Goal: Task Accomplishment & Management: Manage account settings

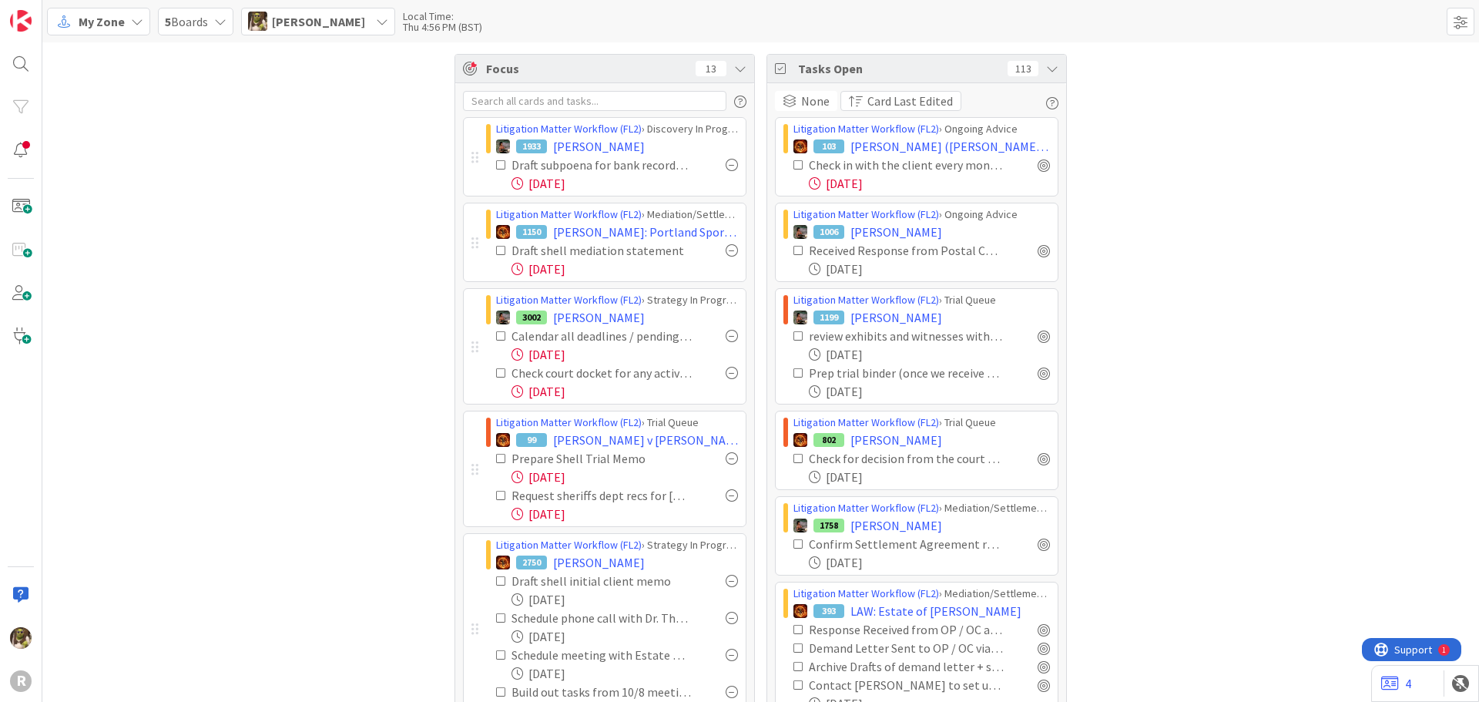
scroll to position [3782, 0]
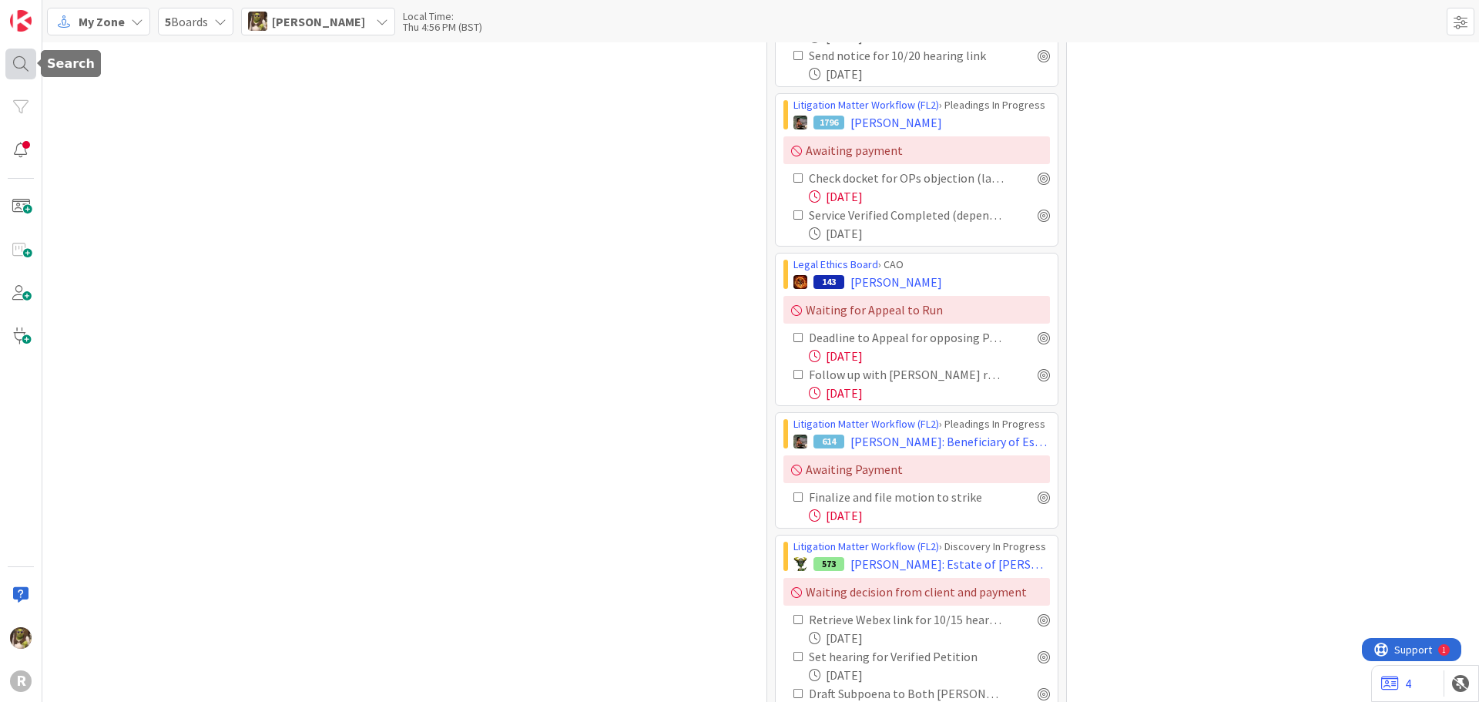
click at [29, 59] on div at bounding box center [20, 64] width 31 height 31
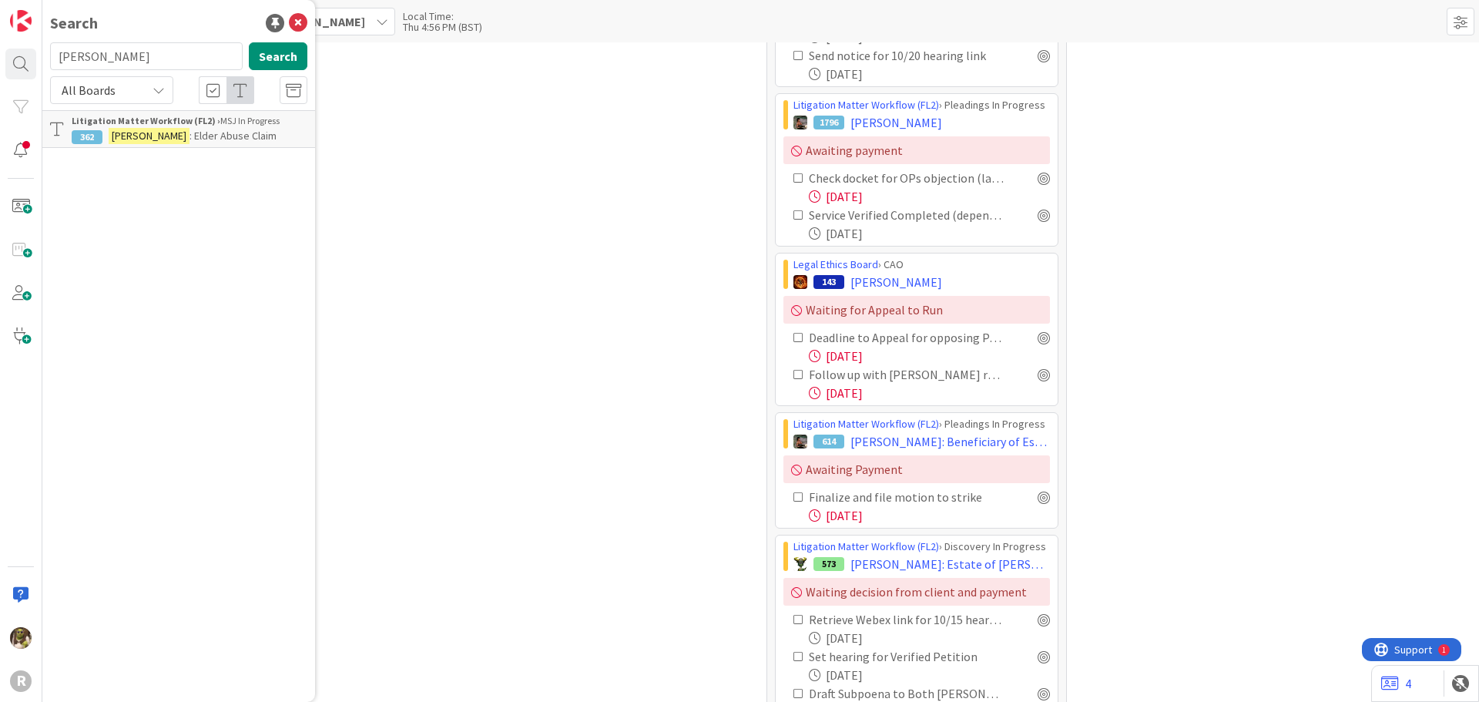
drag, startPoint x: 126, startPoint y: 52, endPoint x: -5, endPoint y: 65, distance: 132.3
click at [0, 65] on html "R Search [PERSON_NAME] Search All Boards Litigation Matter Workflow (FL2) › MSJ…" at bounding box center [739, 351] width 1479 height 702
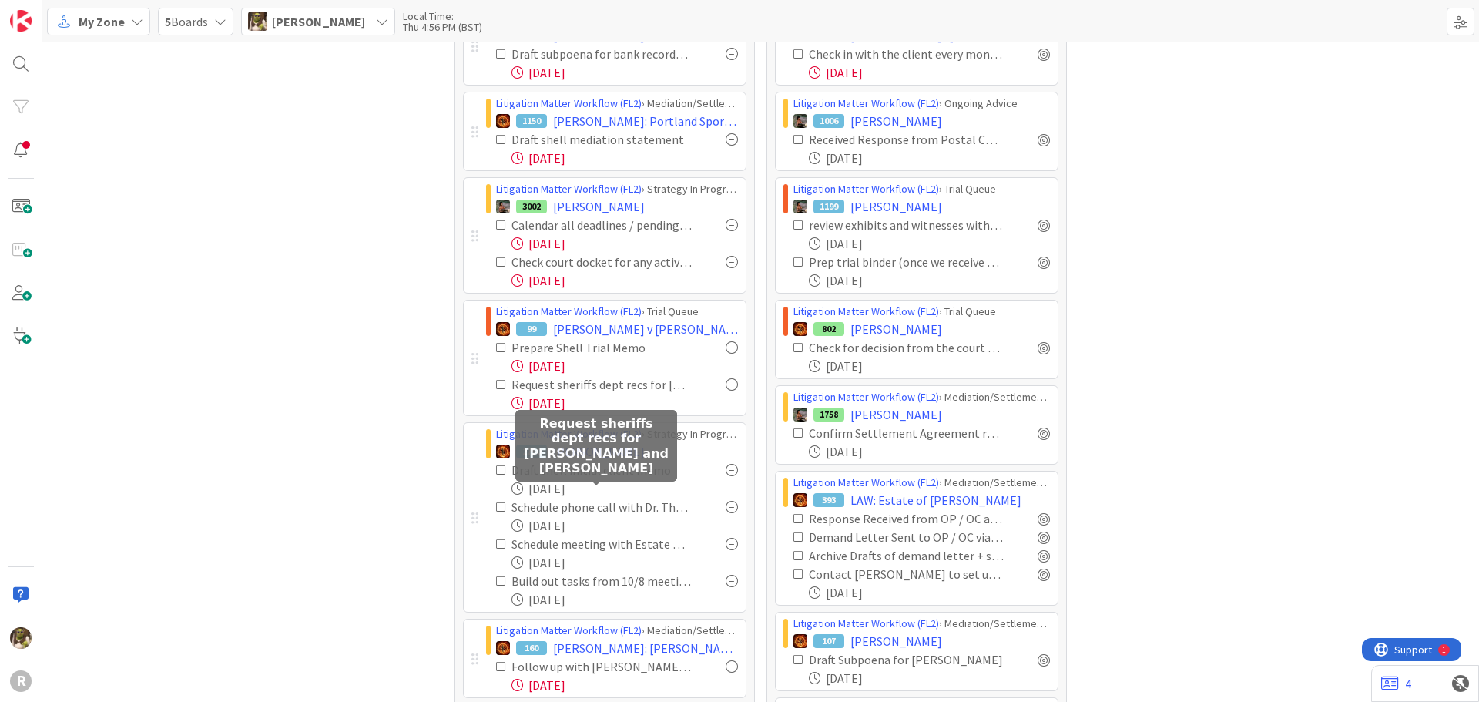
scroll to position [0, 0]
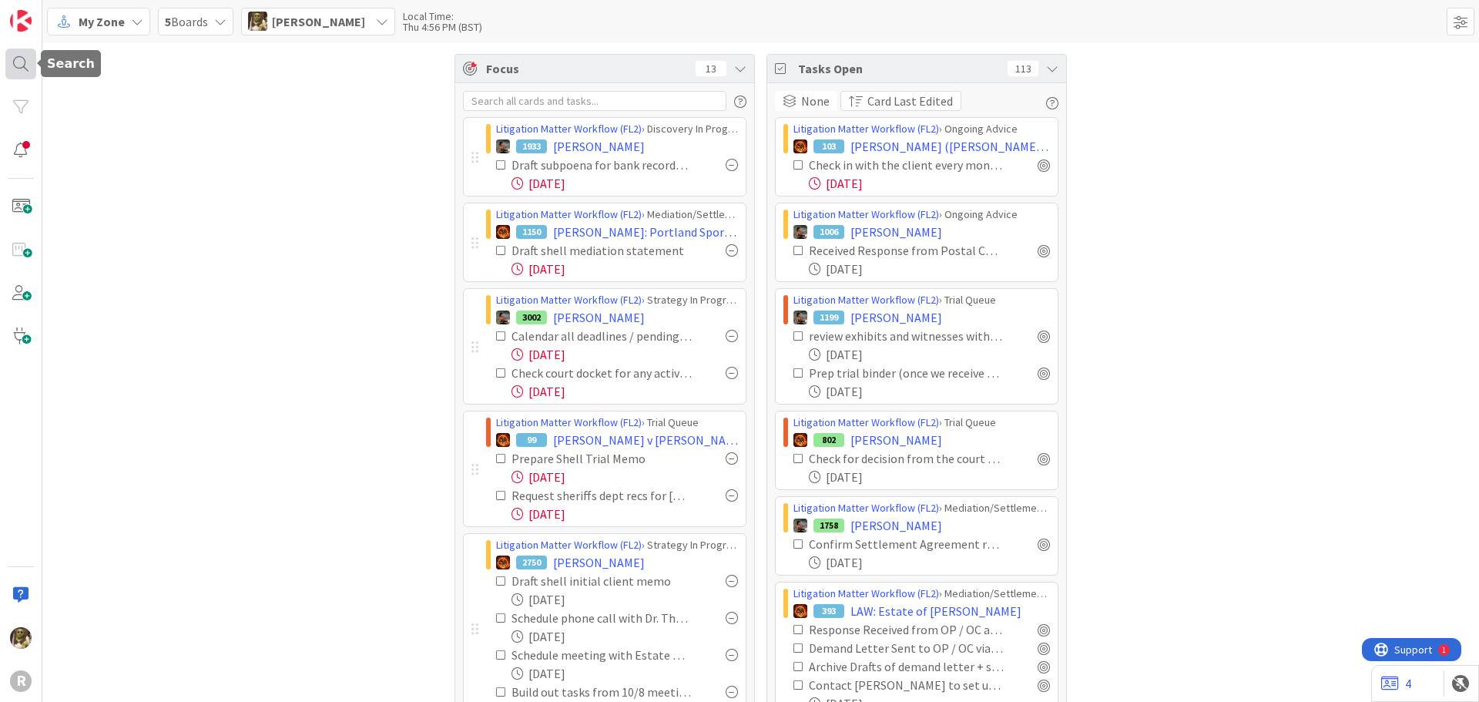
click at [23, 58] on div at bounding box center [20, 64] width 31 height 31
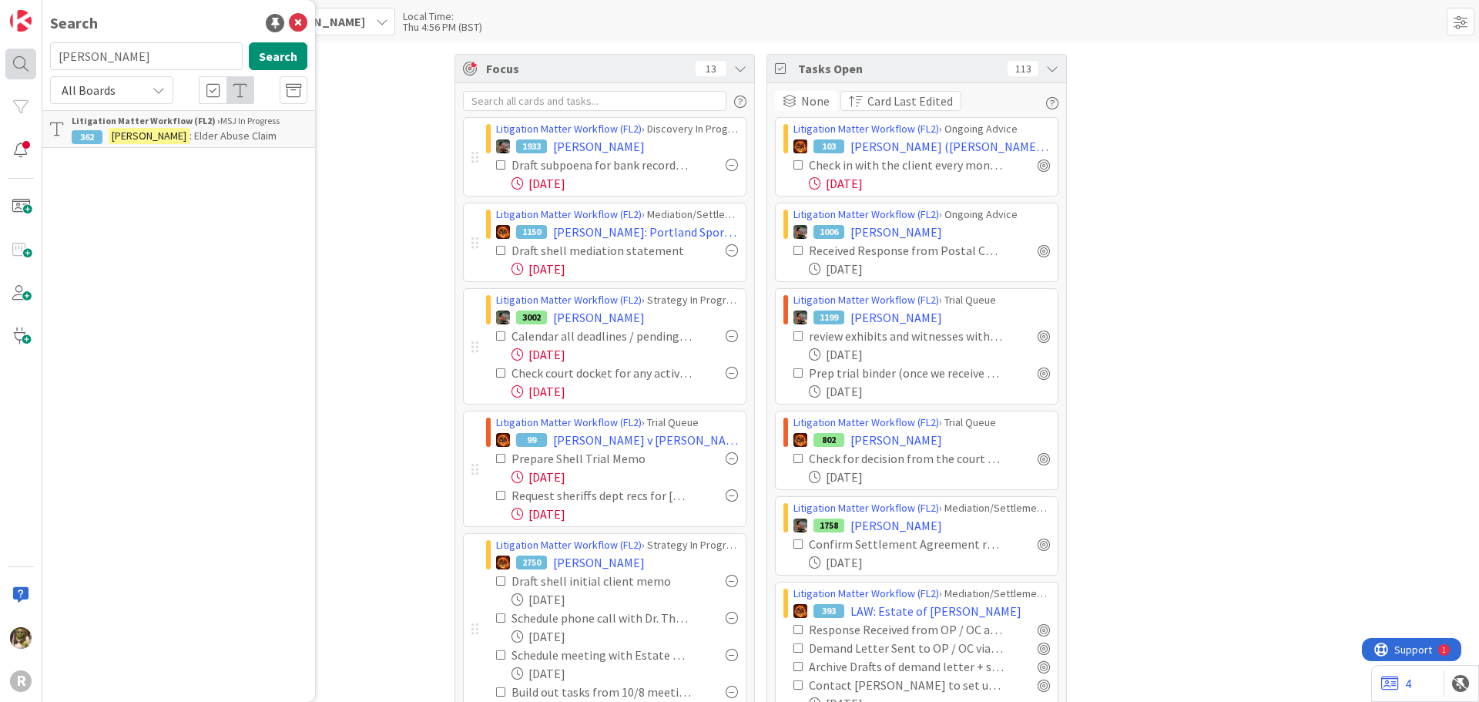
drag, startPoint x: 151, startPoint y: 65, endPoint x: 18, endPoint y: 62, distance: 132.5
click at [18, 62] on div "R Search anderson Search All Boards Litigation Matter Workflow (FL2) › MSJ In P…" at bounding box center [21, 351] width 42 height 702
type input "kahn"
click at [180, 122] on div "Legal Ethics Board › SPRB" at bounding box center [190, 121] width 236 height 14
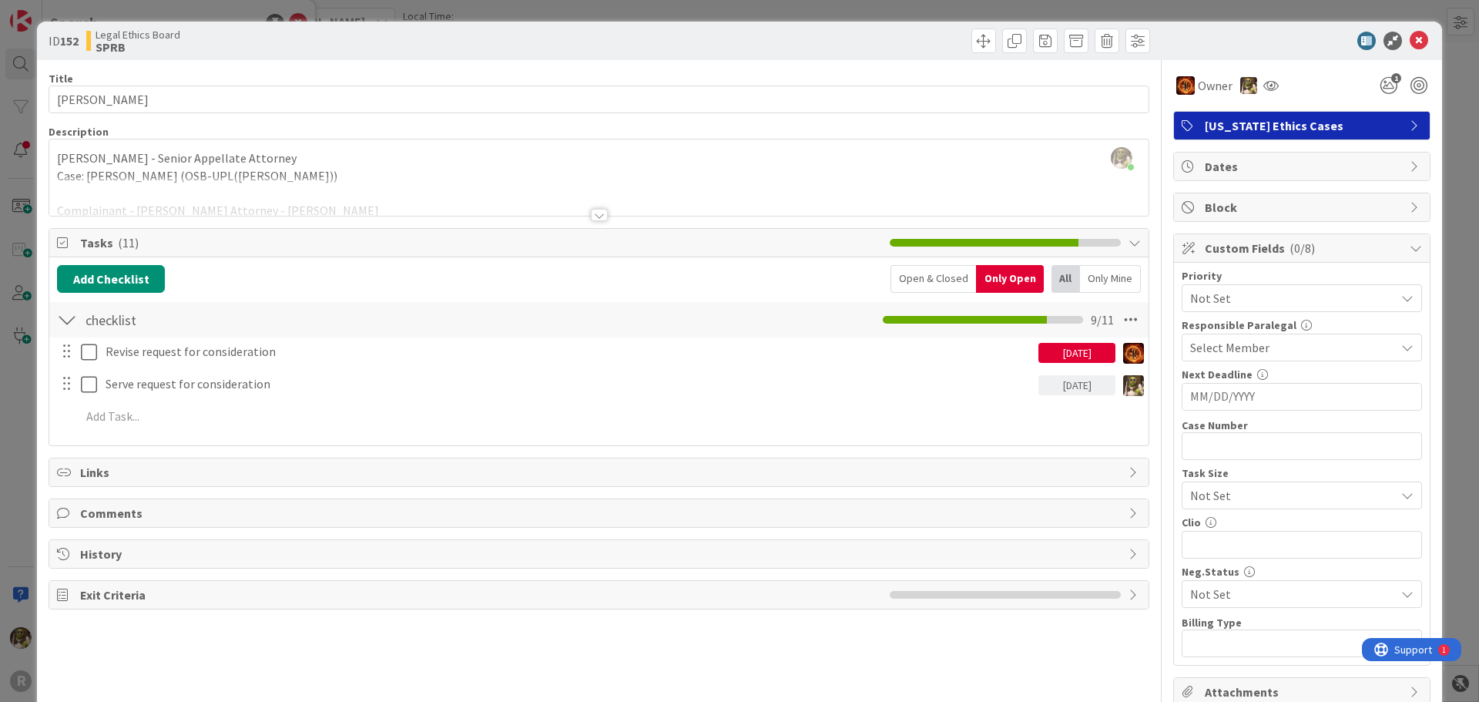
click at [594, 213] on div at bounding box center [599, 215] width 17 height 12
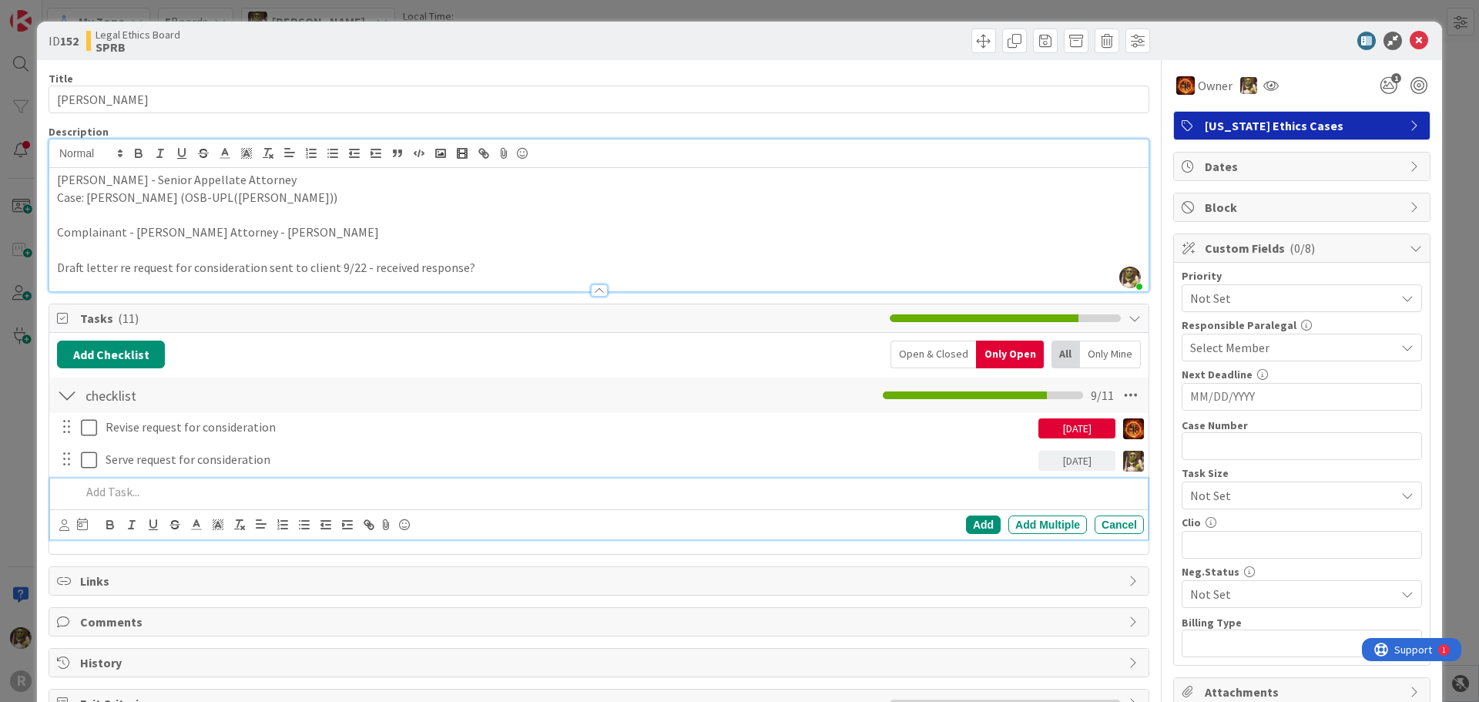
click at [158, 488] on p at bounding box center [609, 492] width 1057 height 18
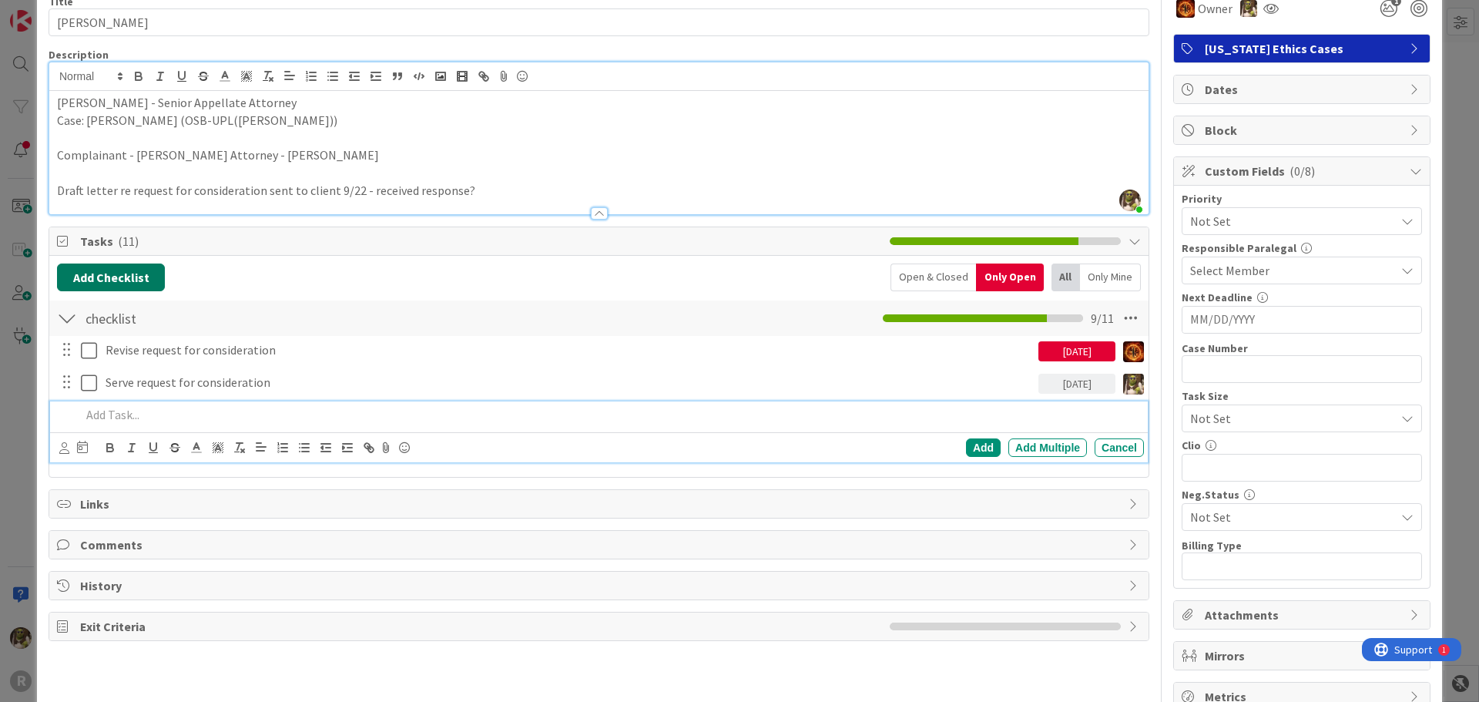
click at [119, 272] on button "Add Checklist" at bounding box center [111, 277] width 108 height 28
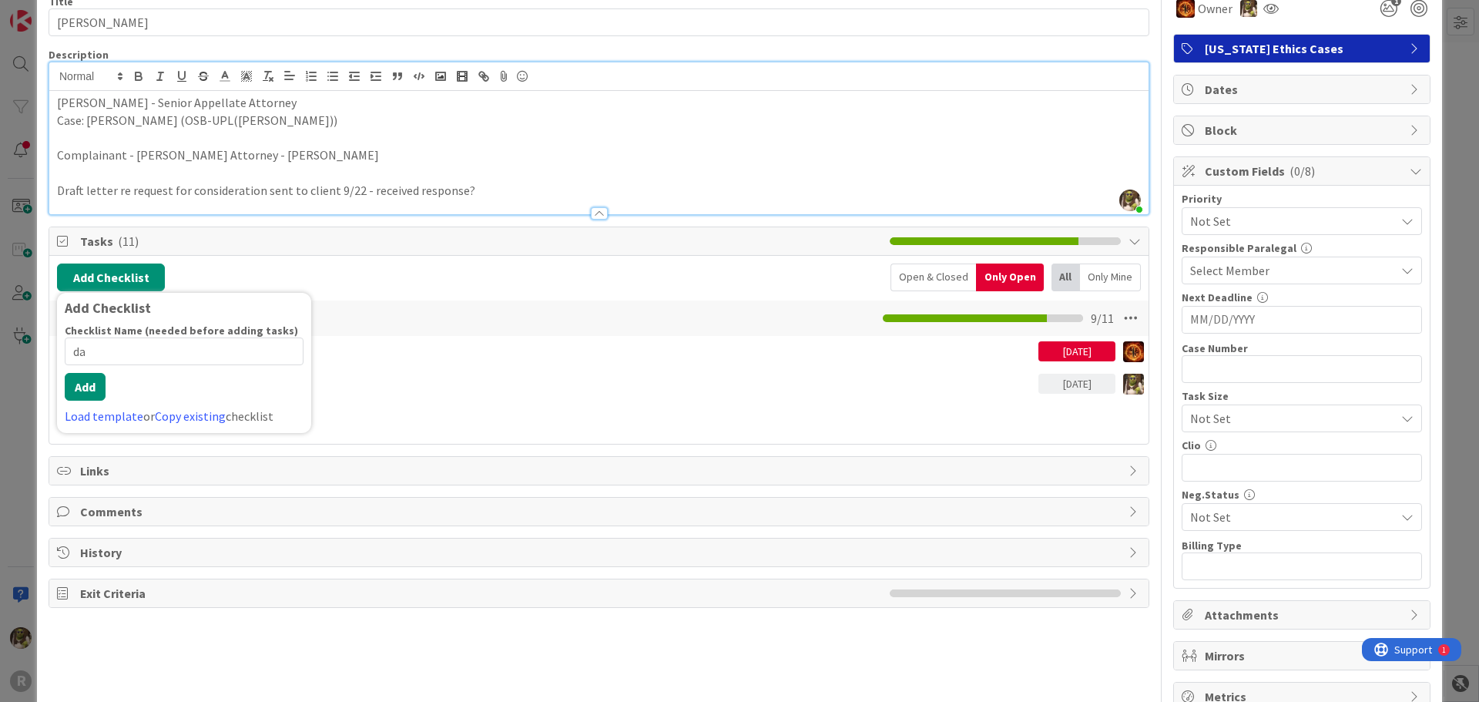
type input "da"
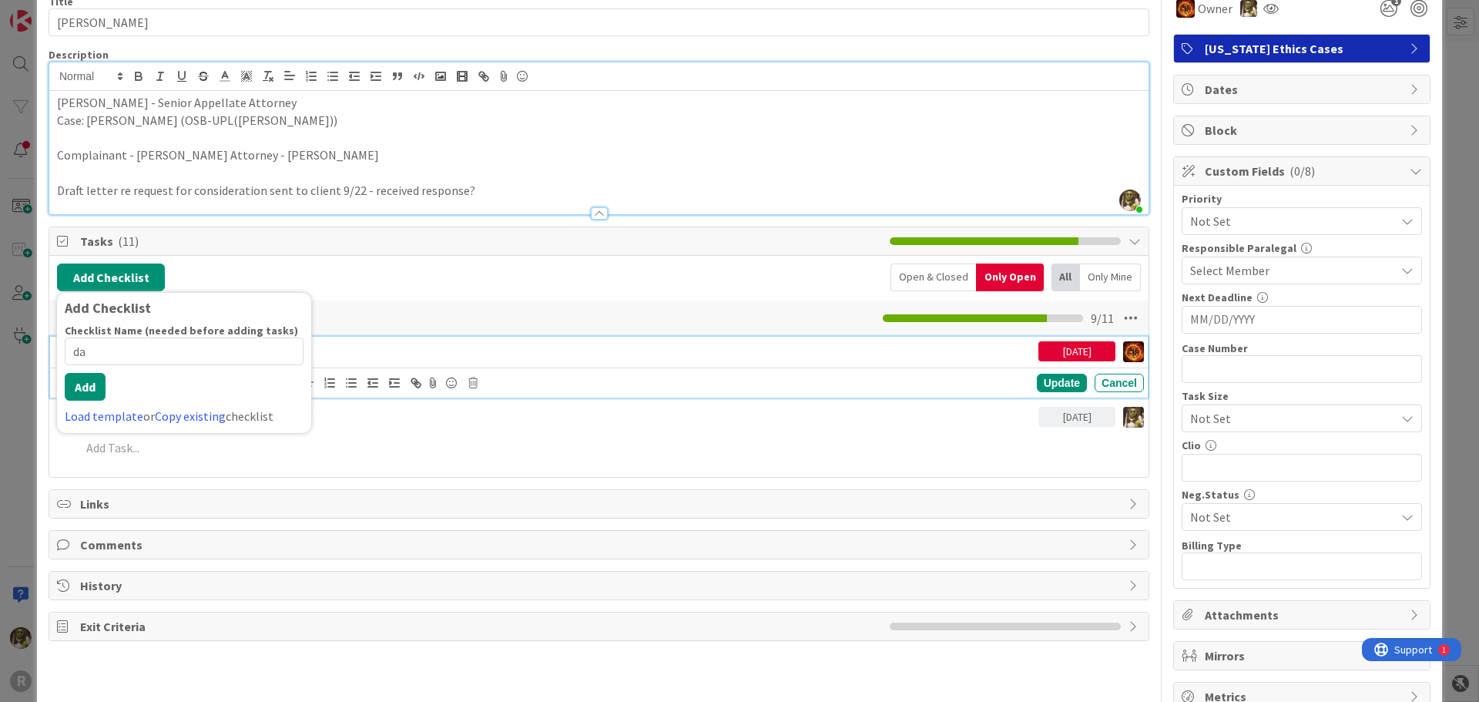
click at [323, 361] on div "Revise request for consideration" at bounding box center [568, 350] width 939 height 27
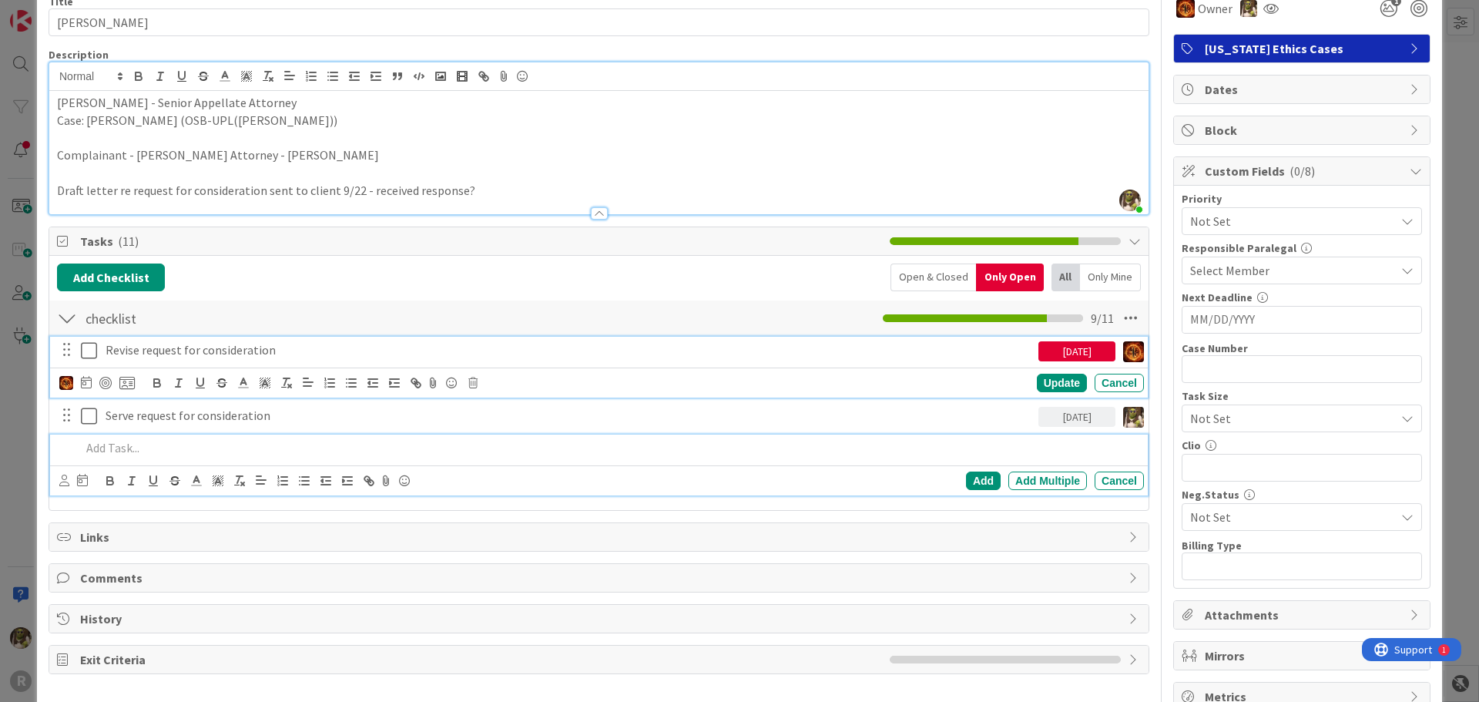
click at [176, 435] on div at bounding box center [609, 448] width 1069 height 27
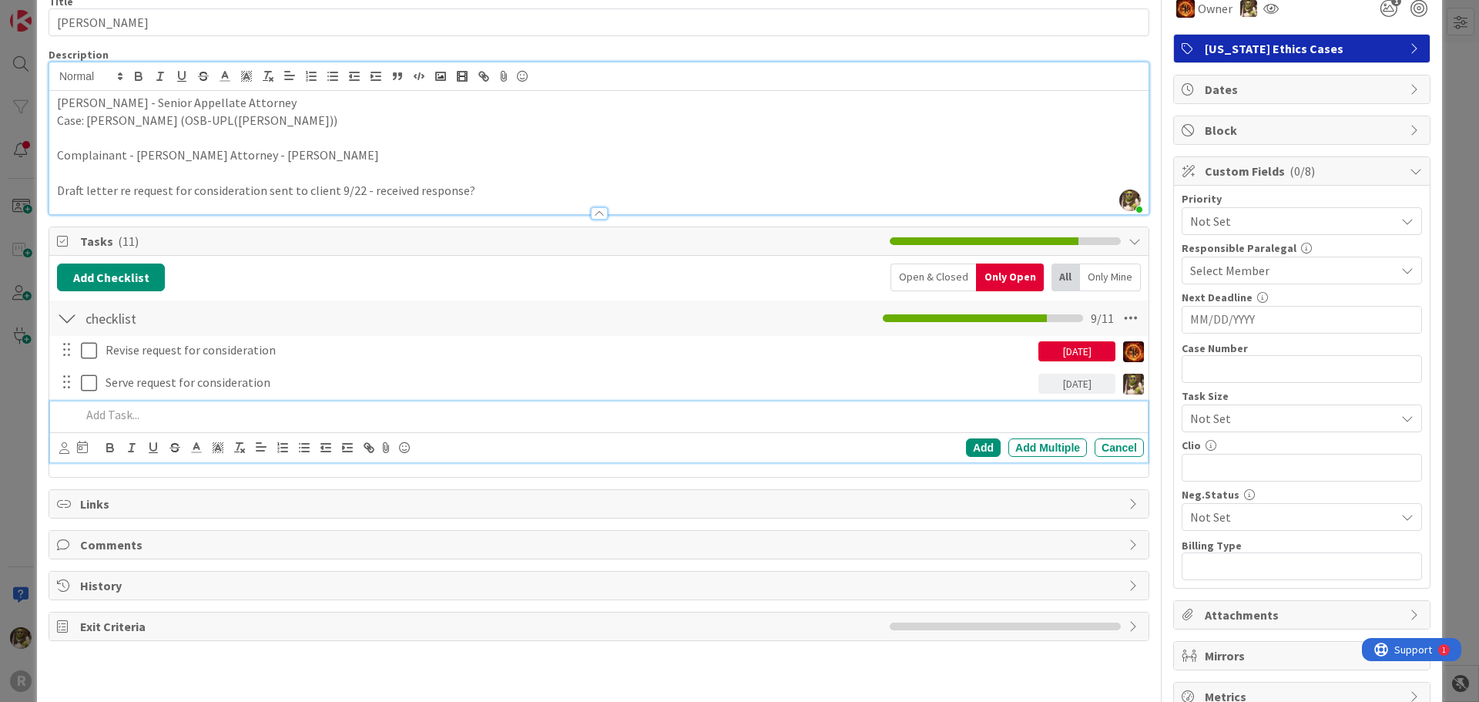
scroll to position [44, 0]
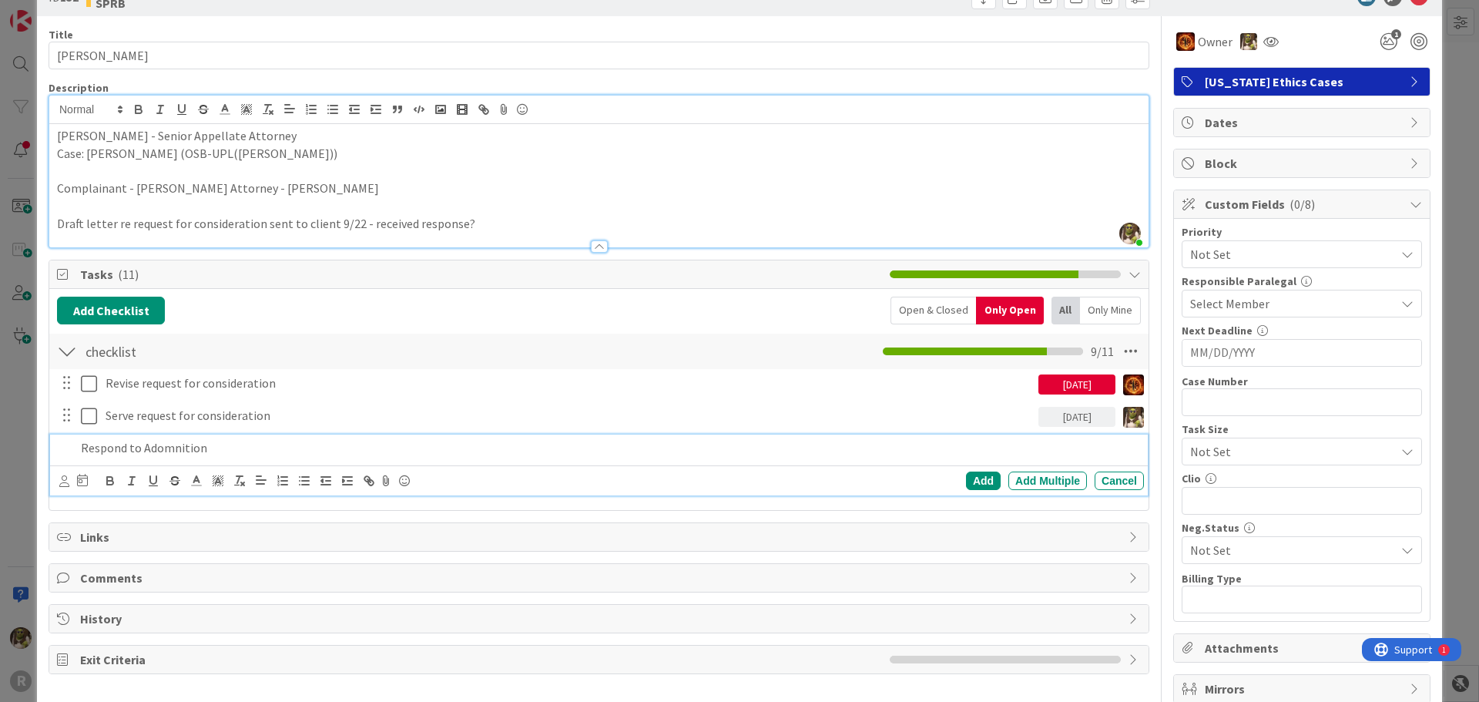
click at [186, 446] on p "Respond to Adomnition" at bounding box center [609, 448] width 1057 height 18
click at [65, 479] on icon at bounding box center [64, 481] width 10 height 12
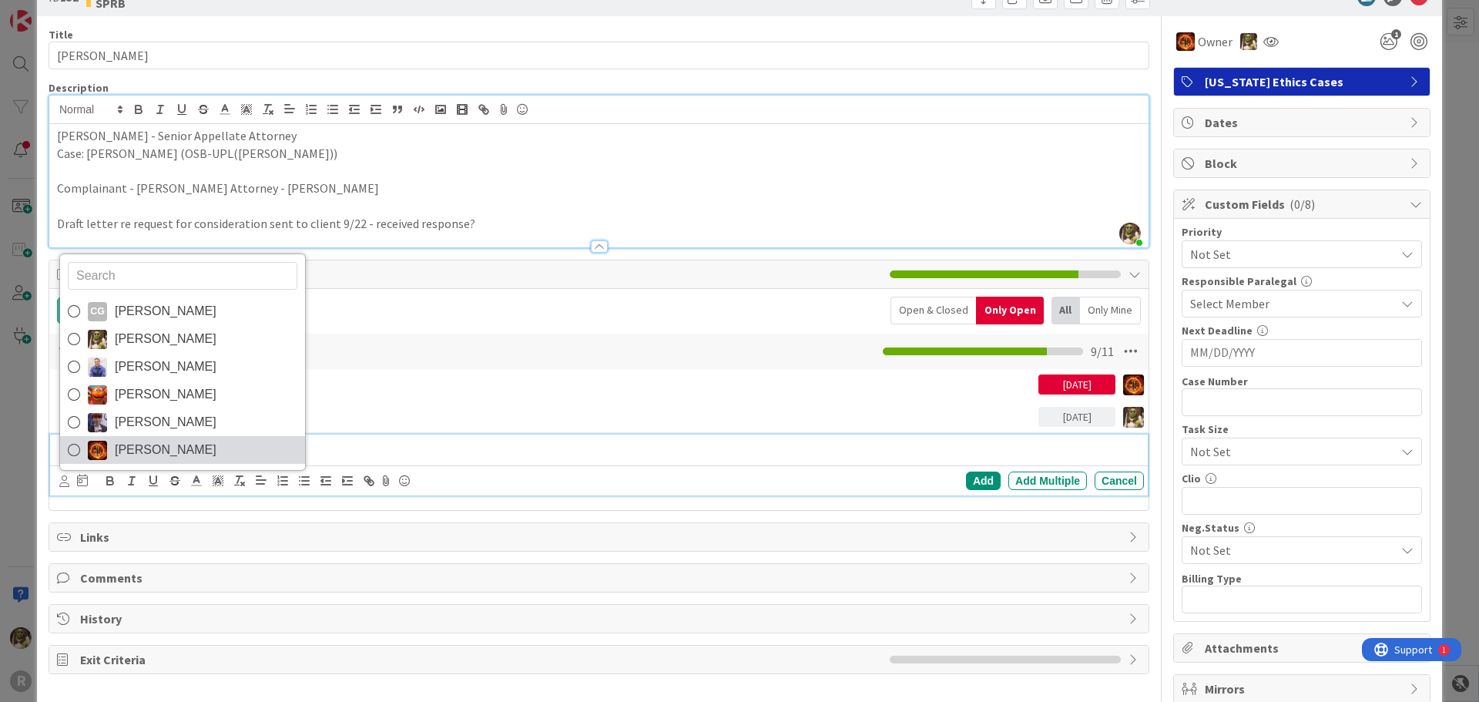
click at [180, 444] on link "Ted Reuter" at bounding box center [182, 450] width 245 height 28
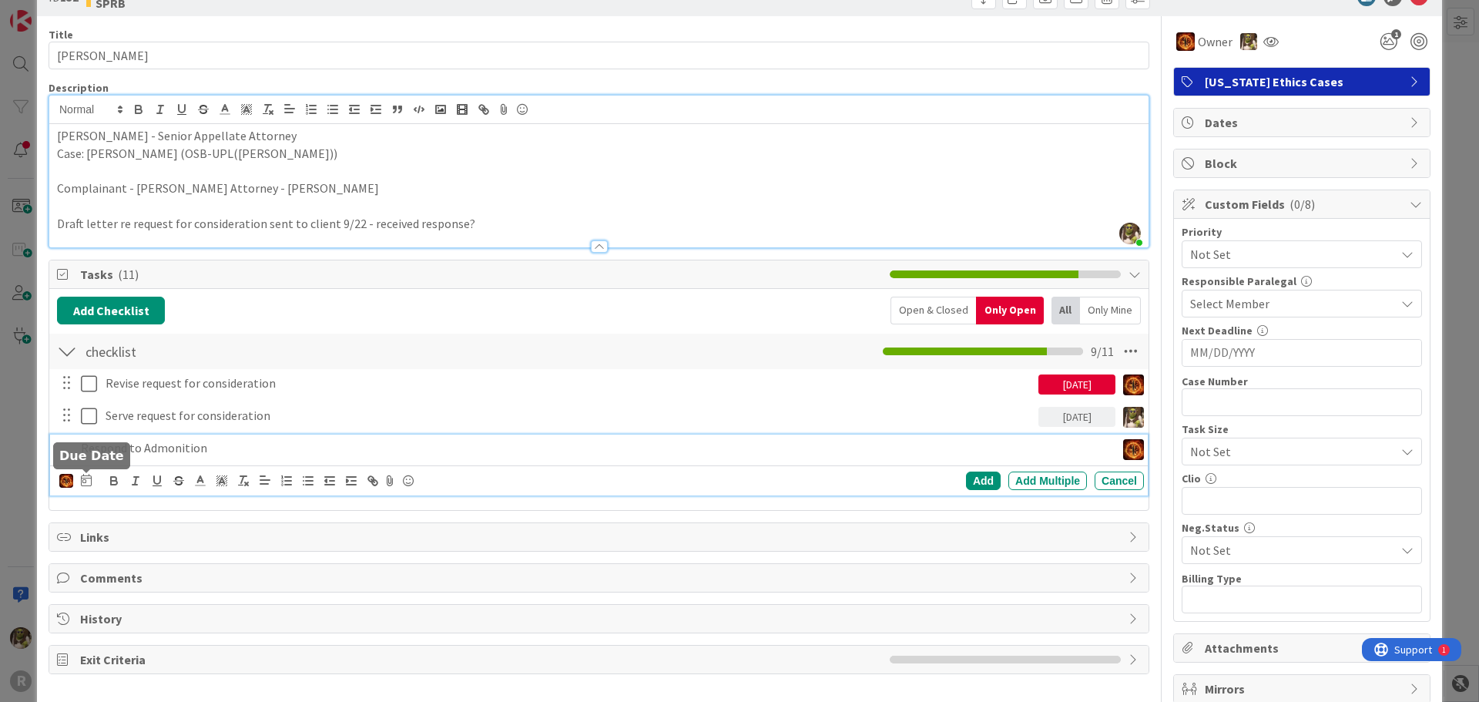
click at [84, 481] on icon at bounding box center [86, 480] width 11 height 12
click at [240, 639] on td "16" at bounding box center [234, 639] width 30 height 29
type input "10/16/2025"
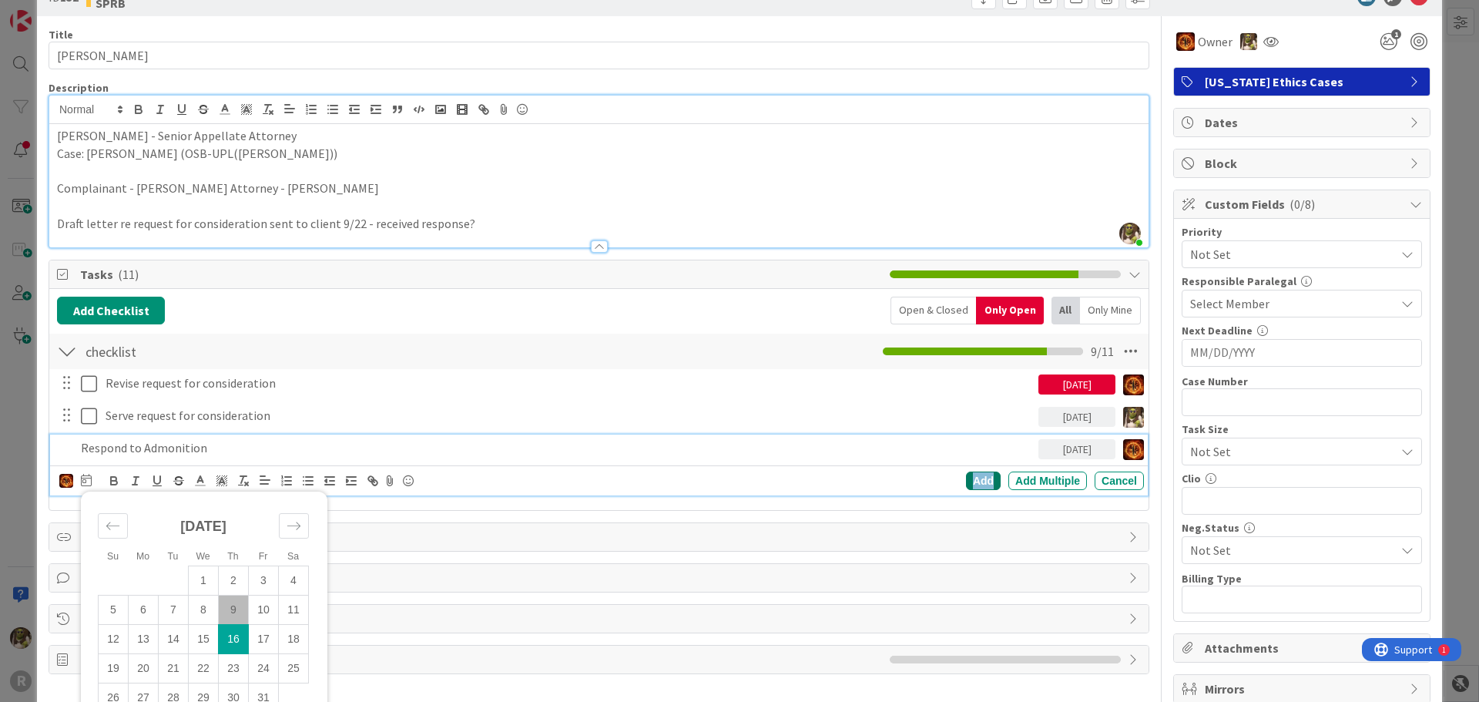
click at [974, 476] on div "Add" at bounding box center [983, 480] width 35 height 18
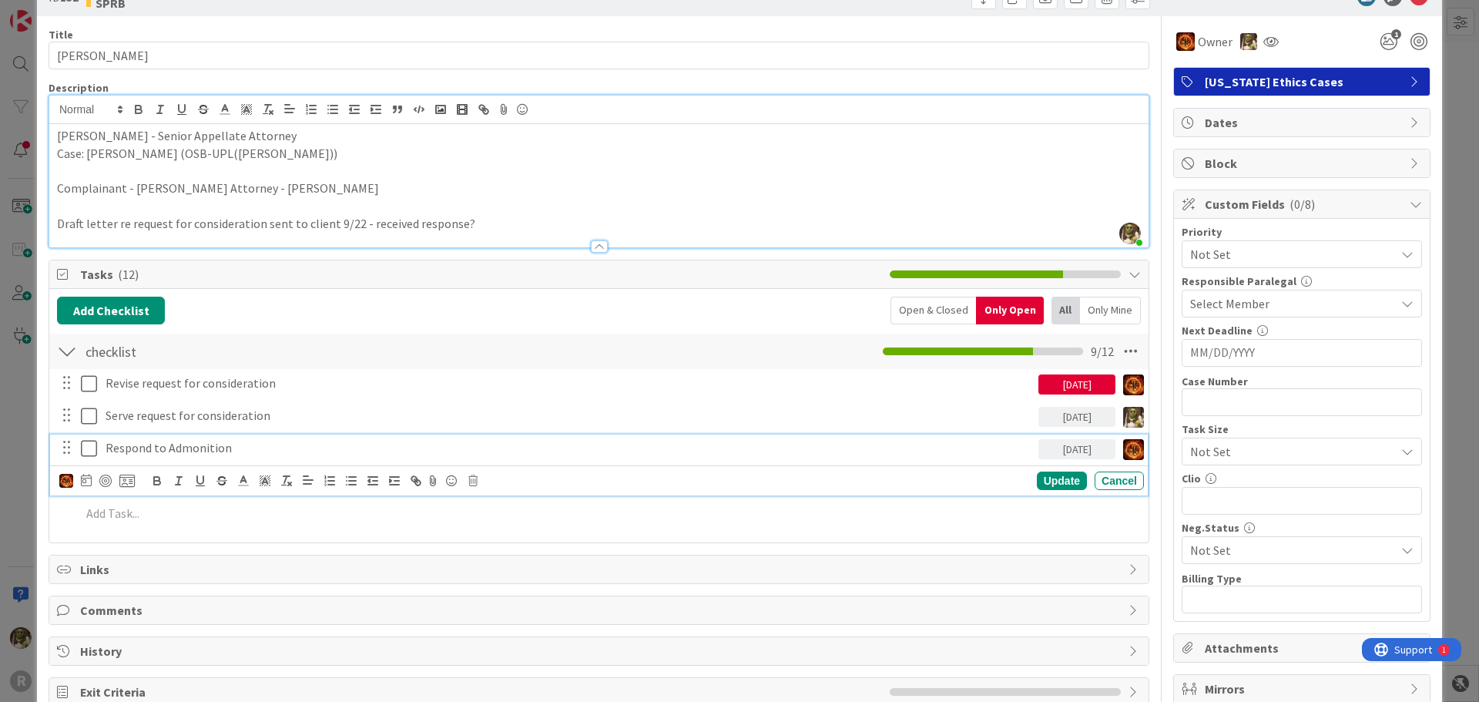
click at [247, 445] on p "Respond to Admonition" at bounding box center [569, 448] width 927 height 18
click at [1053, 486] on div "Update" at bounding box center [1062, 480] width 50 height 18
drag, startPoint x: 284, startPoint y: 445, endPoint x: 92, endPoint y: 438, distance: 191.2
click at [92, 438] on div "Respond to Admonition by 10/16 10/16/2025" at bounding box center [600, 448] width 1088 height 27
copy p "Respond to Admonition by 10/16"
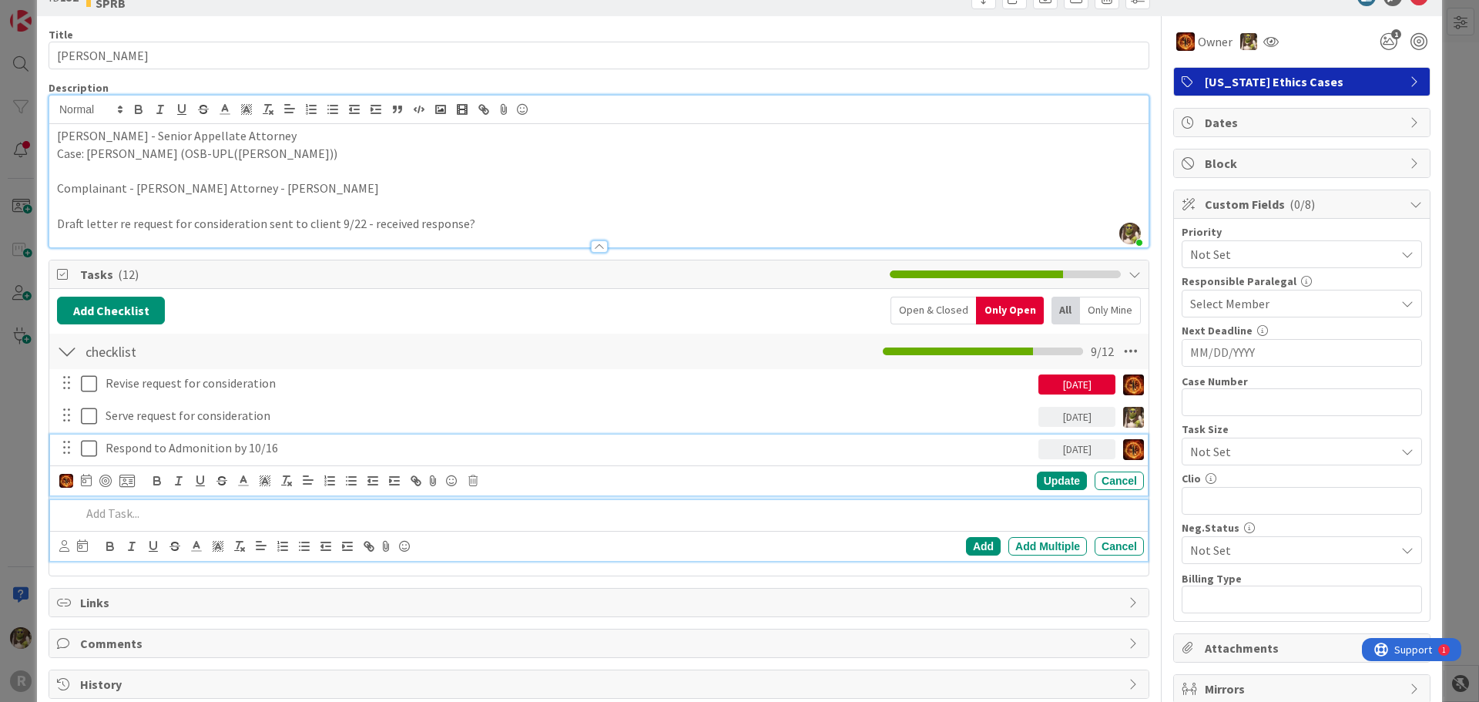
click at [226, 515] on p at bounding box center [609, 514] width 1057 height 18
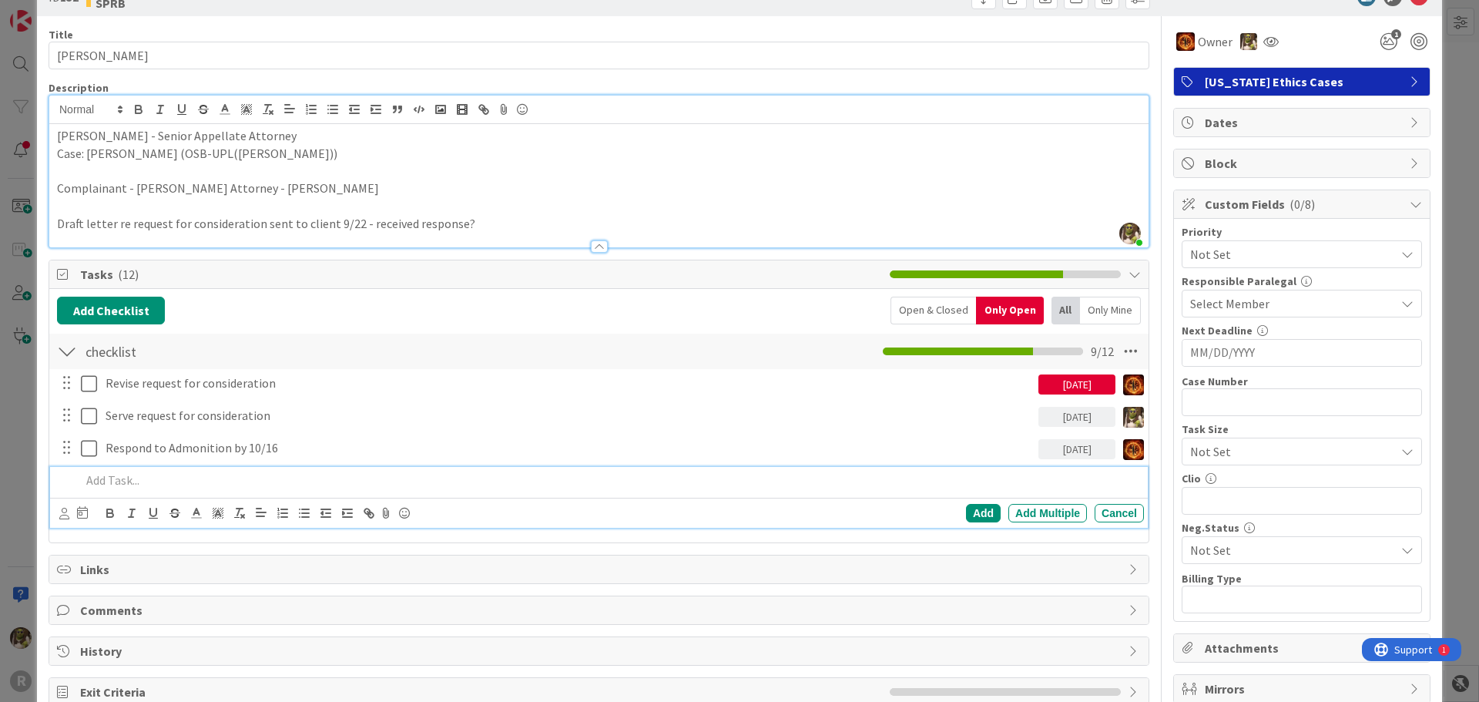
scroll to position [11, 0]
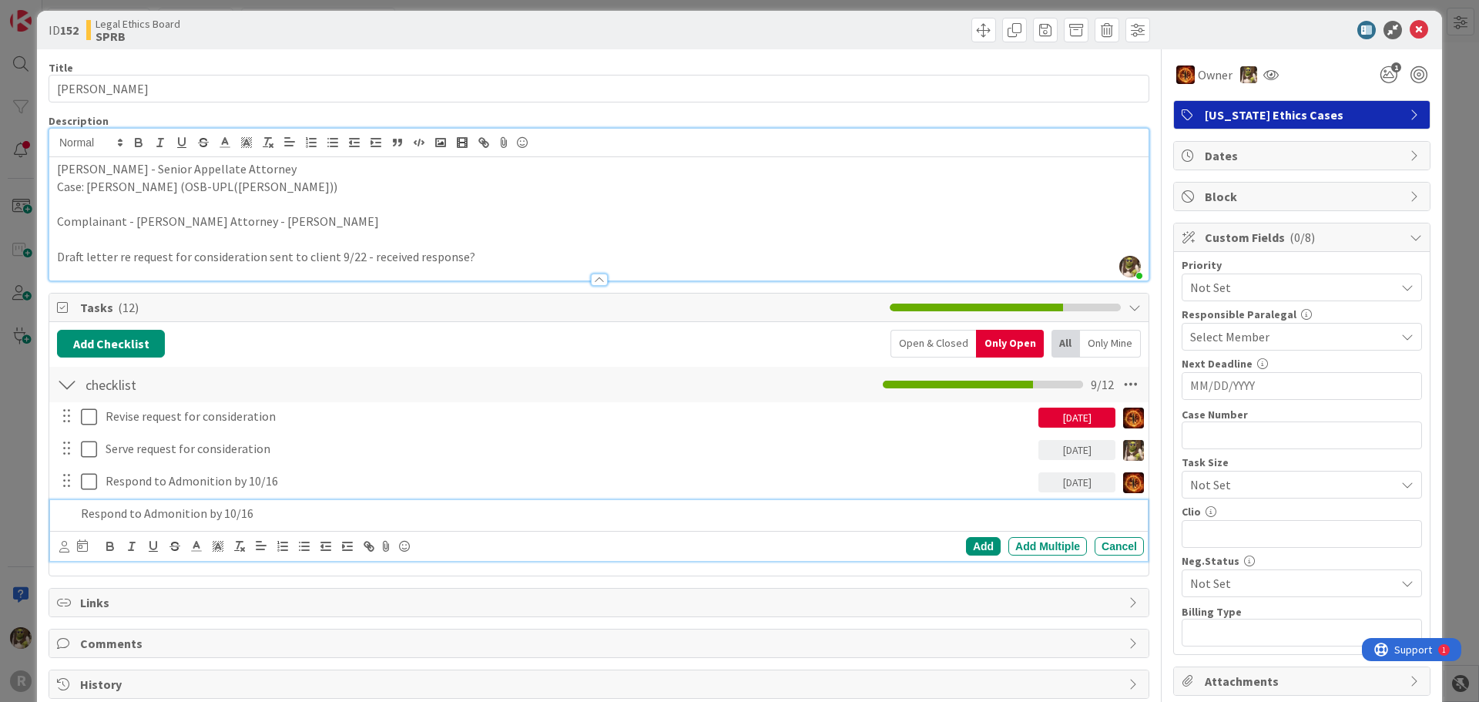
click at [63, 552] on icon at bounding box center [64, 547] width 10 height 12
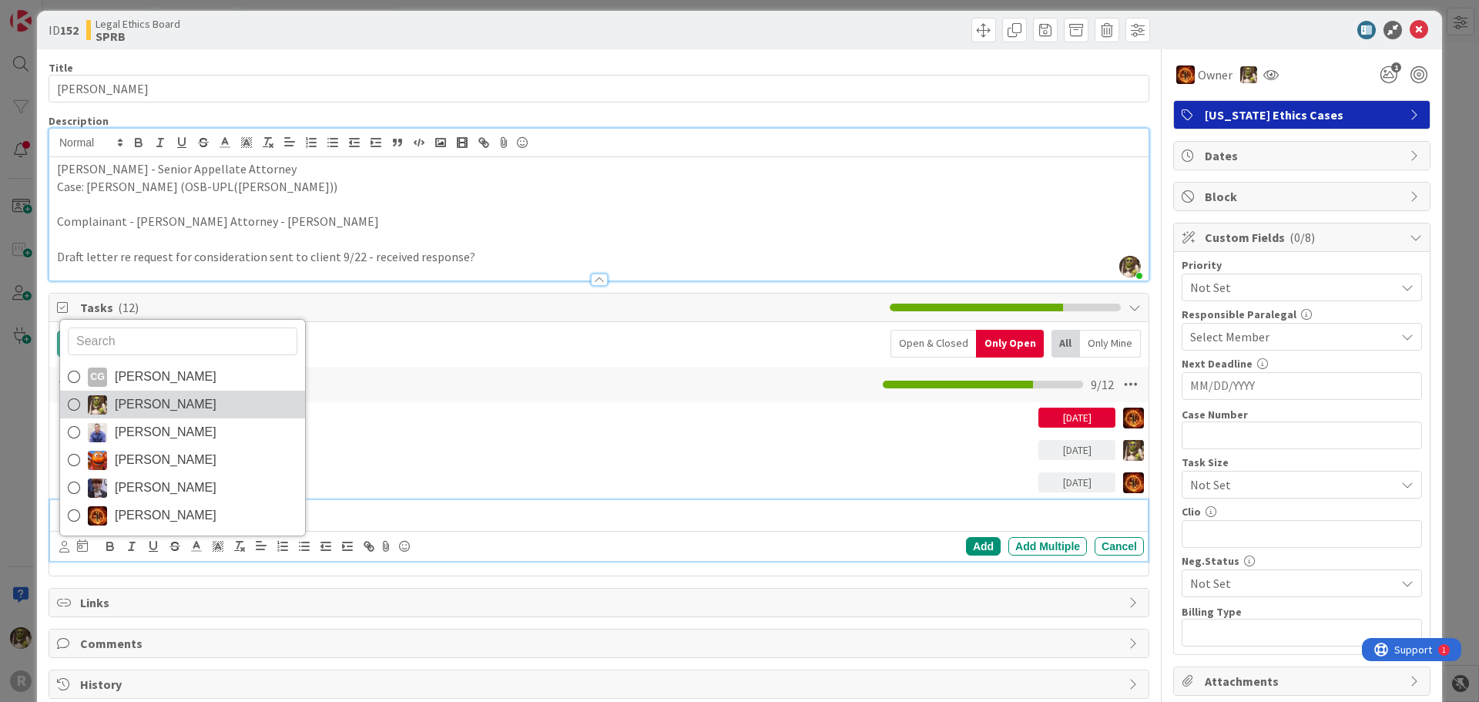
click at [126, 410] on span "Devine Gines" at bounding box center [166, 404] width 102 height 23
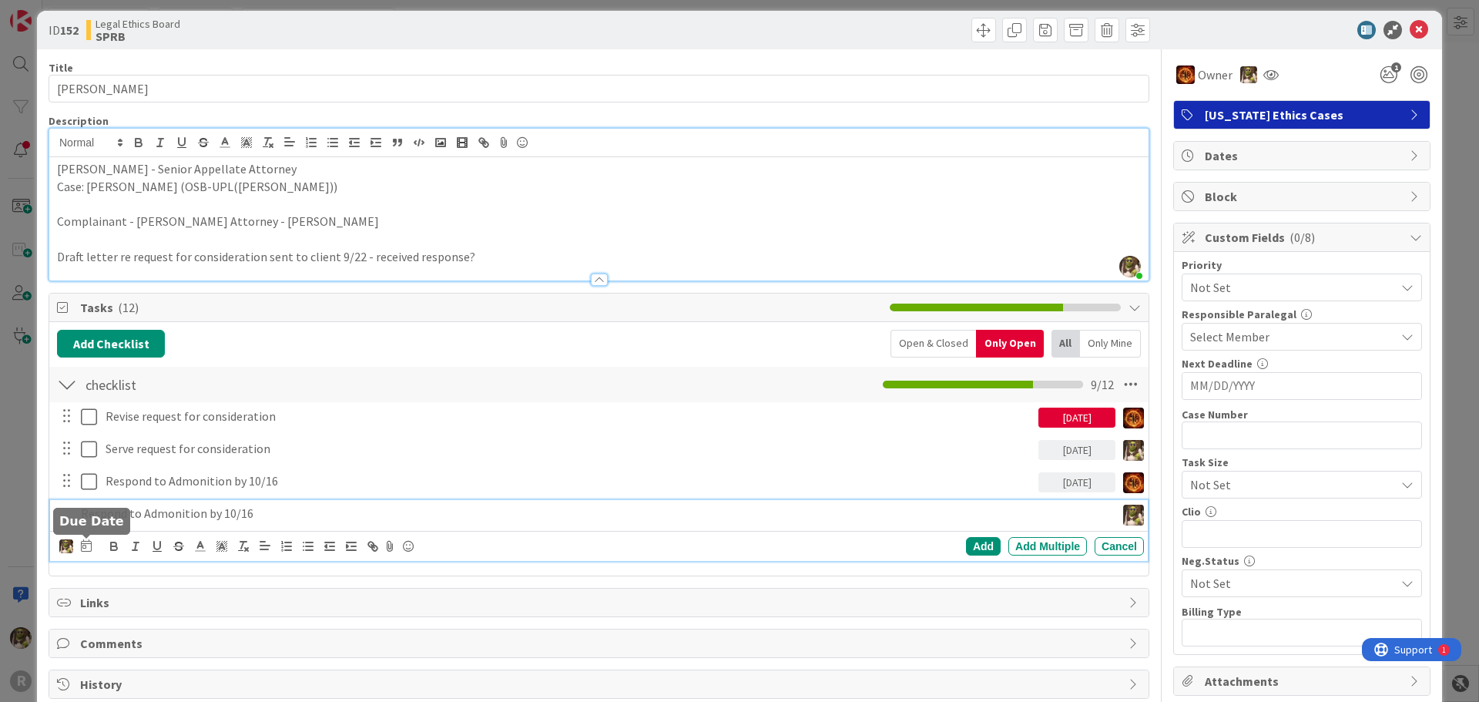
click at [83, 542] on icon at bounding box center [86, 545] width 11 height 12
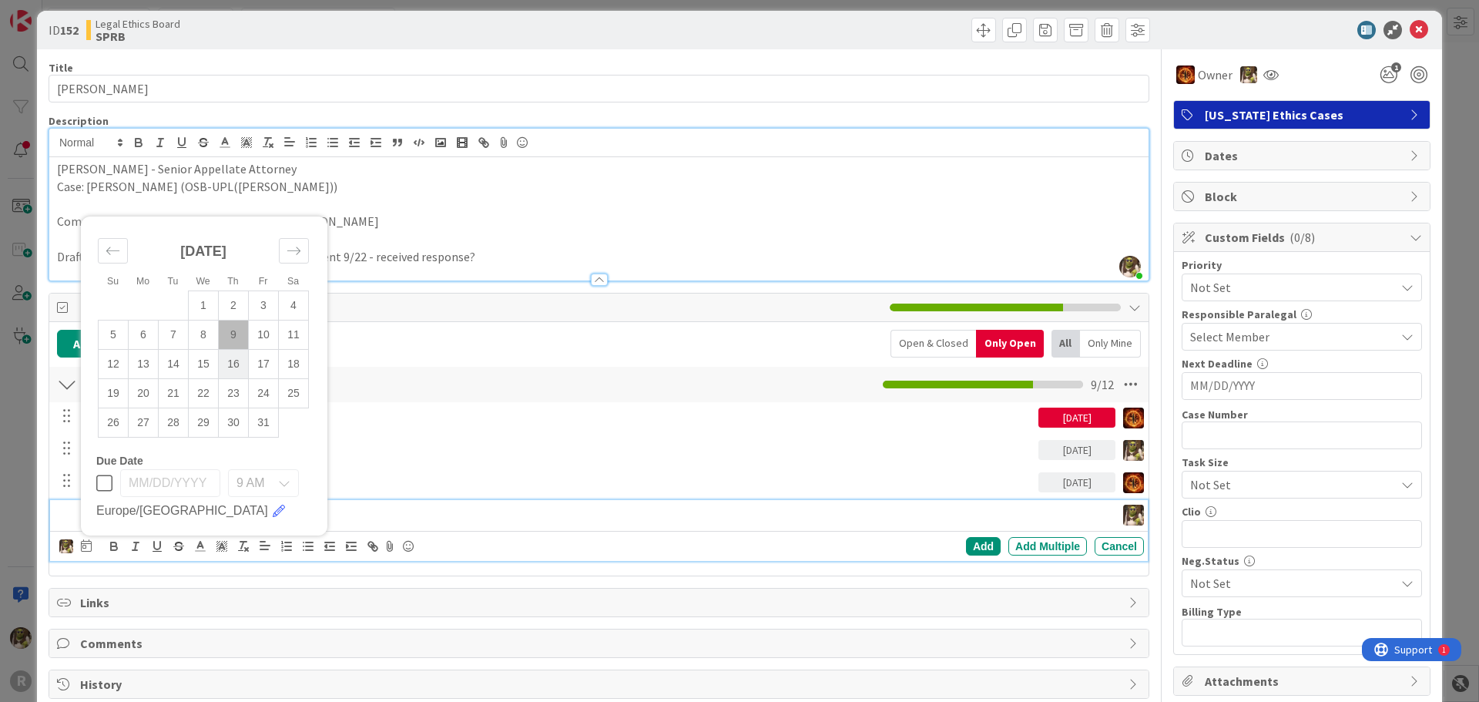
click at [236, 363] on td "16" at bounding box center [234, 364] width 30 height 29
type input "10/16/2025"
click at [980, 542] on div "Add" at bounding box center [983, 546] width 35 height 18
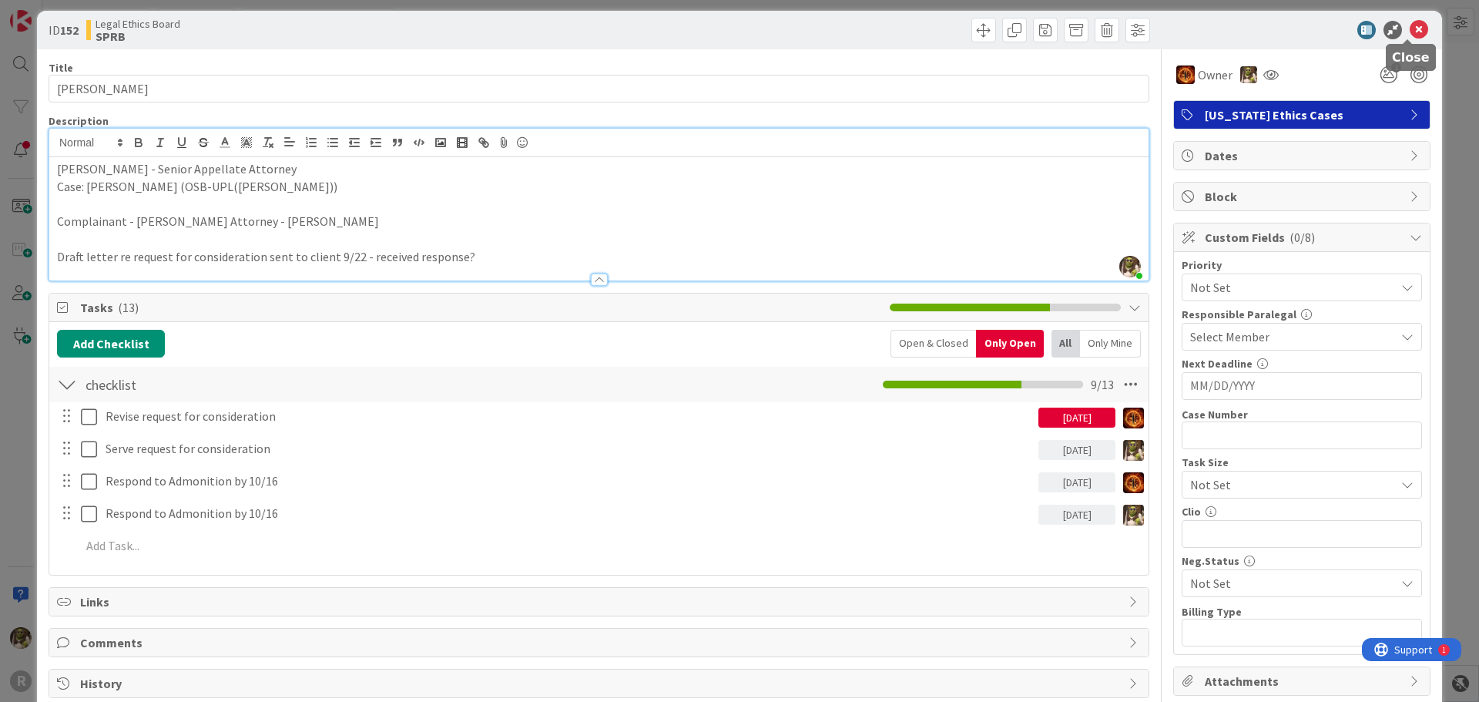
drag, startPoint x: 1416, startPoint y: 27, endPoint x: 1405, endPoint y: 34, distance: 12.8
click at [1414, 27] on icon at bounding box center [1419, 30] width 18 height 18
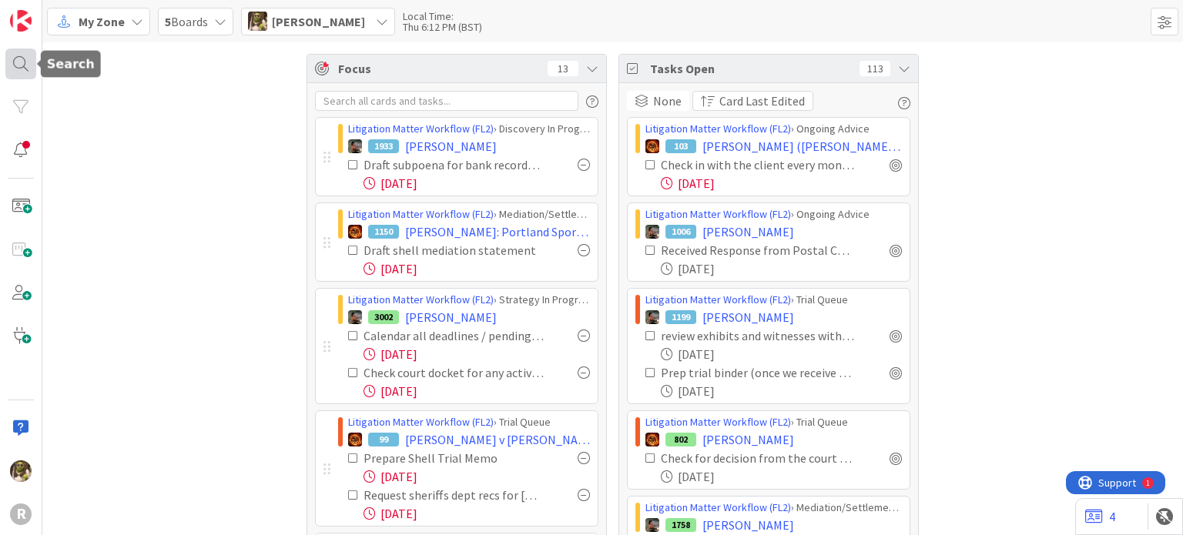
click at [27, 67] on div at bounding box center [20, 64] width 31 height 31
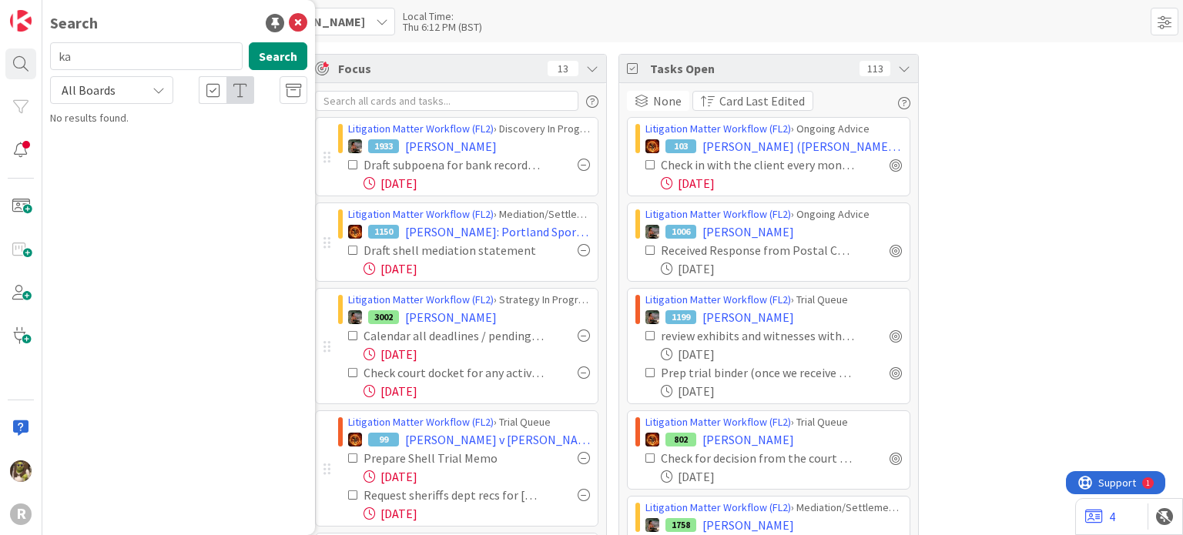
type input "k"
type input "monte"
click at [159, 121] on b "Litigation Matter Workflow (FL2) ›" at bounding box center [146, 121] width 149 height 12
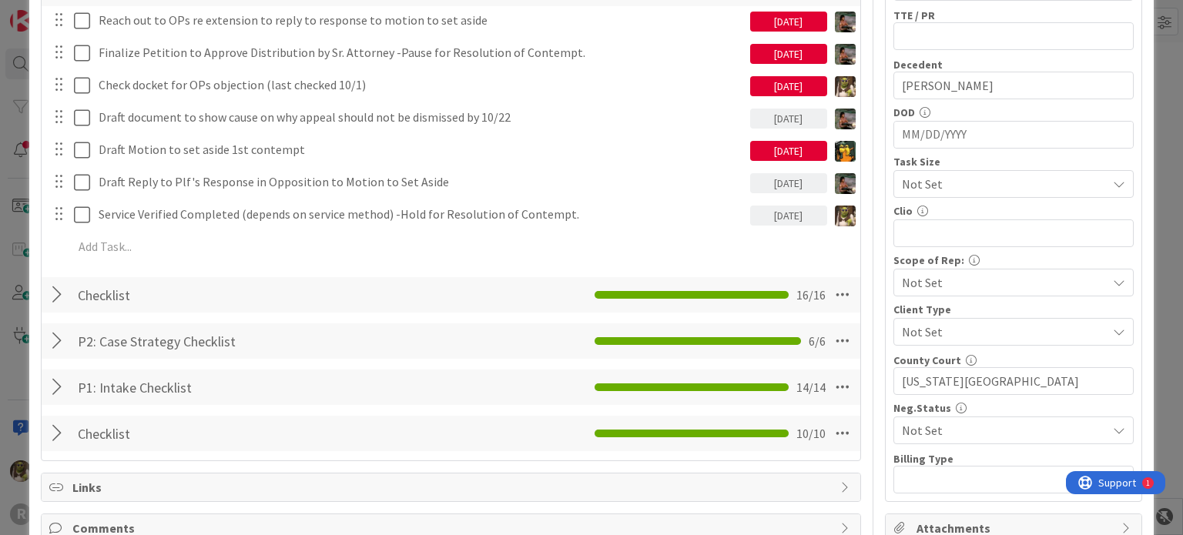
scroll to position [510, 0]
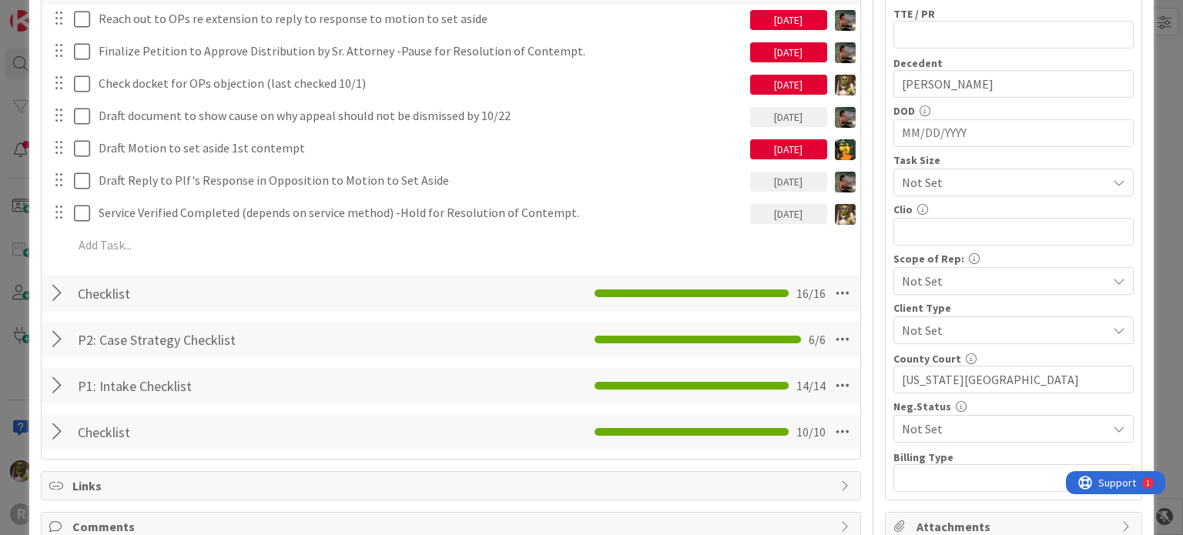
click at [59, 295] on div at bounding box center [59, 294] width 20 height 28
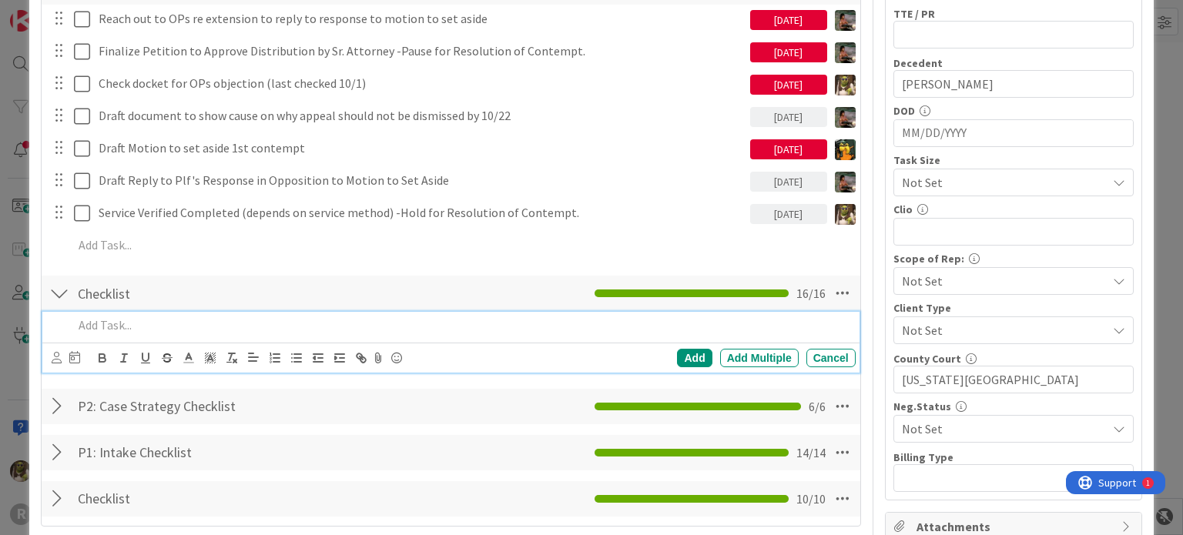
click at [151, 330] on p at bounding box center [461, 326] width 776 height 18
click at [57, 361] on icon at bounding box center [57, 358] width 10 height 12
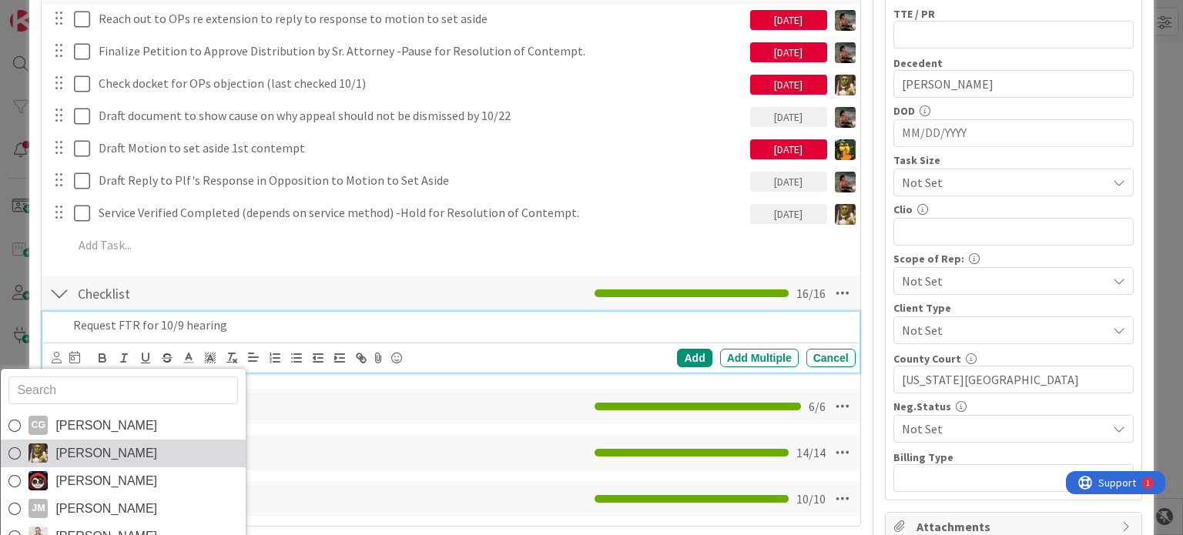
click at [58, 446] on span "Devine Gines" at bounding box center [106, 453] width 102 height 23
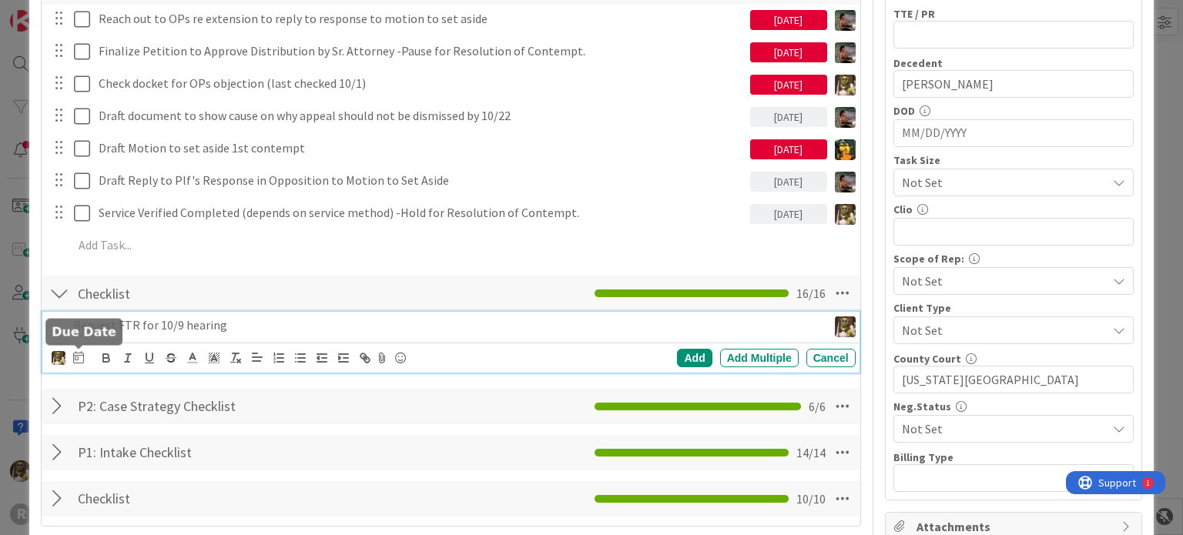
click at [80, 354] on icon at bounding box center [78, 357] width 11 height 12
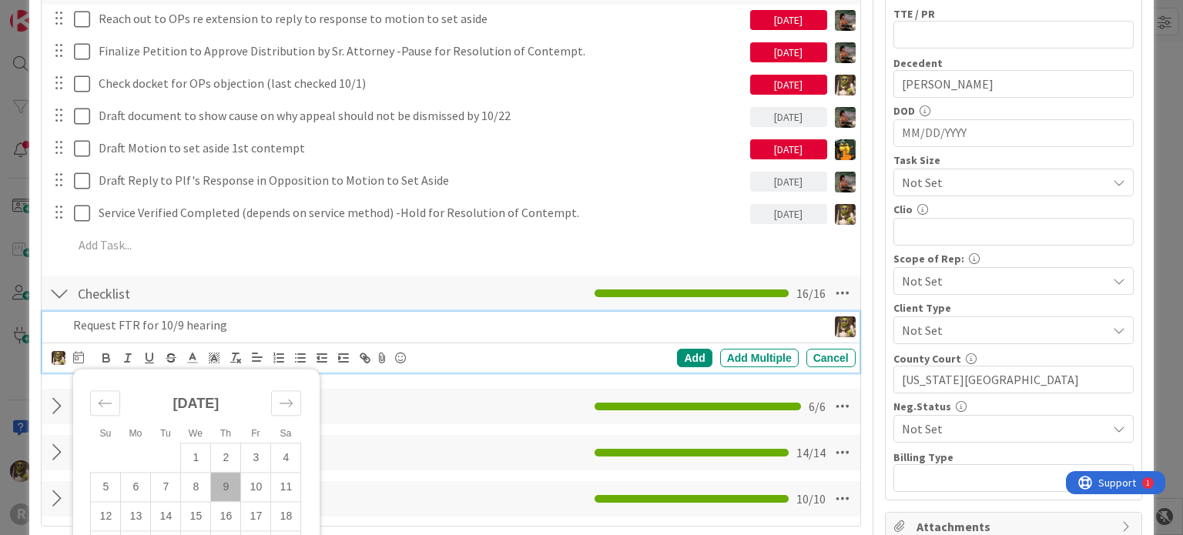
click at [222, 480] on td "9" at bounding box center [226, 487] width 30 height 29
type input "10/09/2025"
click at [683, 355] on div "Add" at bounding box center [694, 358] width 35 height 18
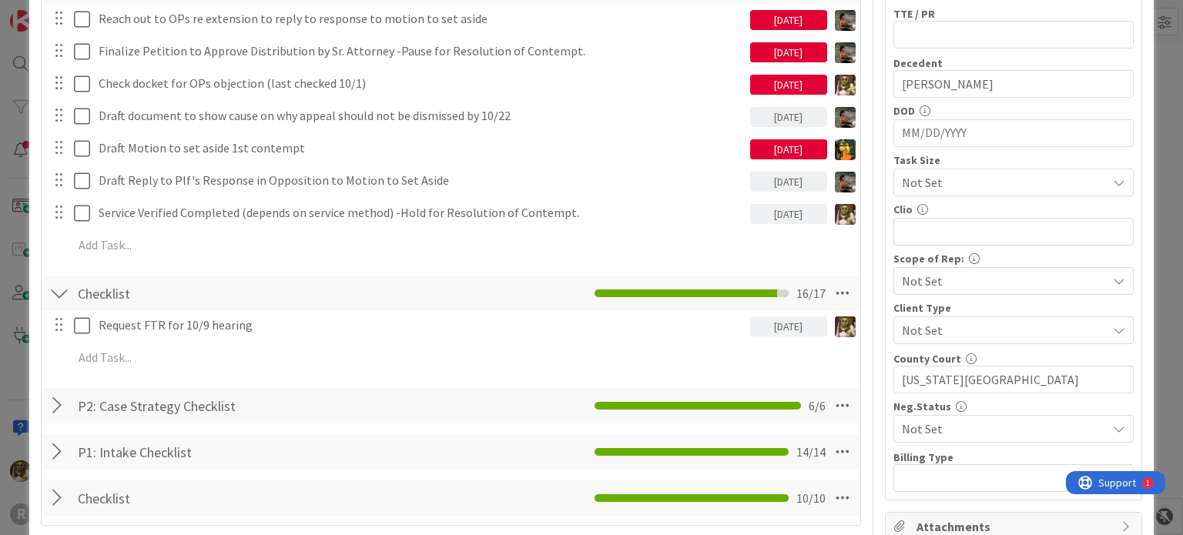
scroll to position [515, 0]
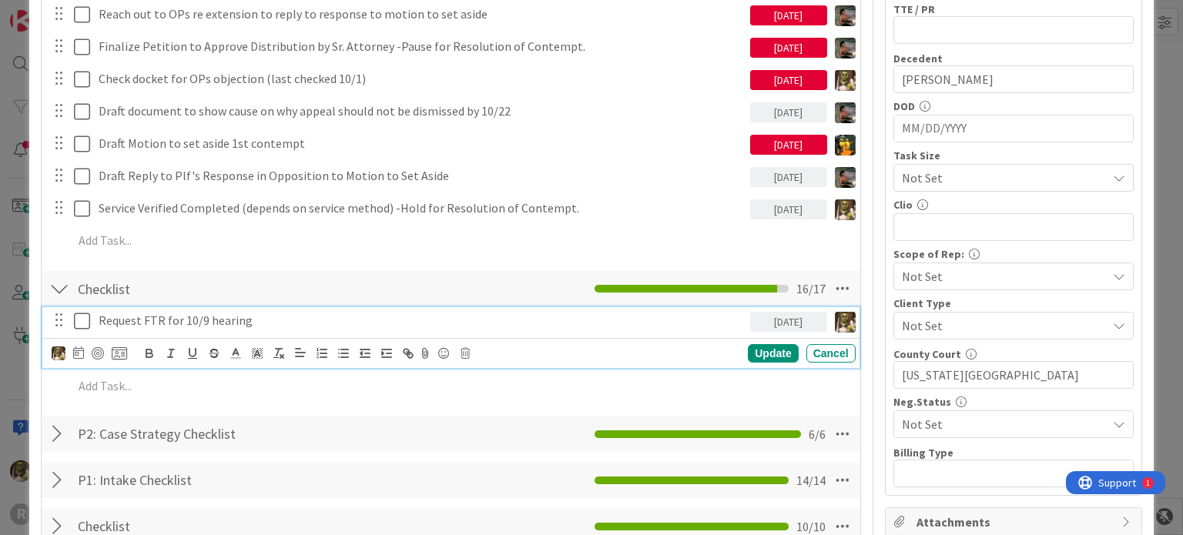
click at [267, 320] on p "Request FTR for 10/9 hearing" at bounding box center [422, 321] width 646 height 18
click at [94, 354] on div at bounding box center [98, 353] width 12 height 12
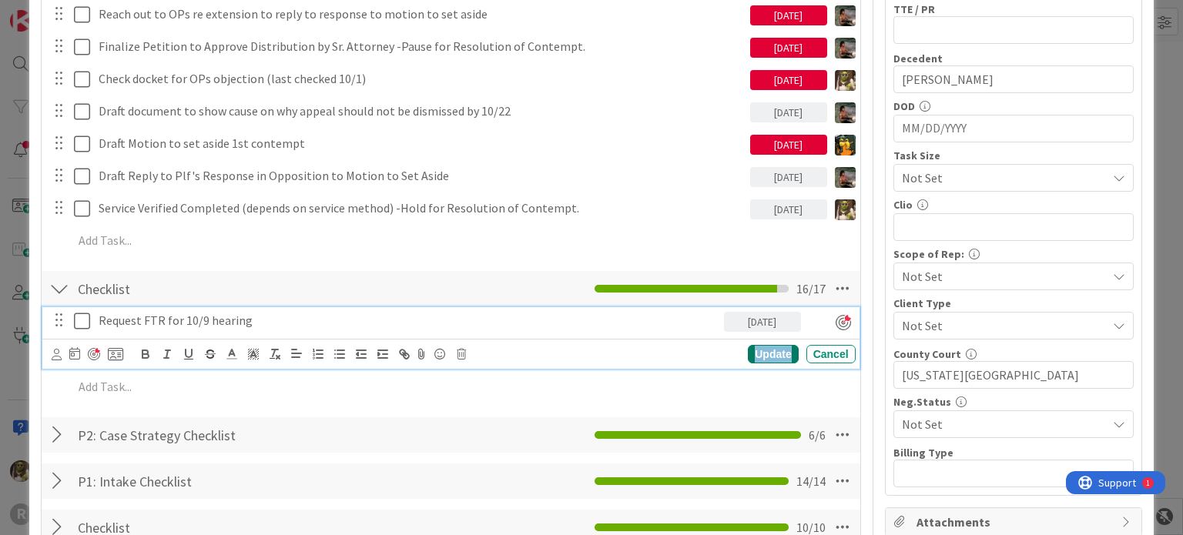
click at [757, 349] on div "Update" at bounding box center [773, 354] width 50 height 18
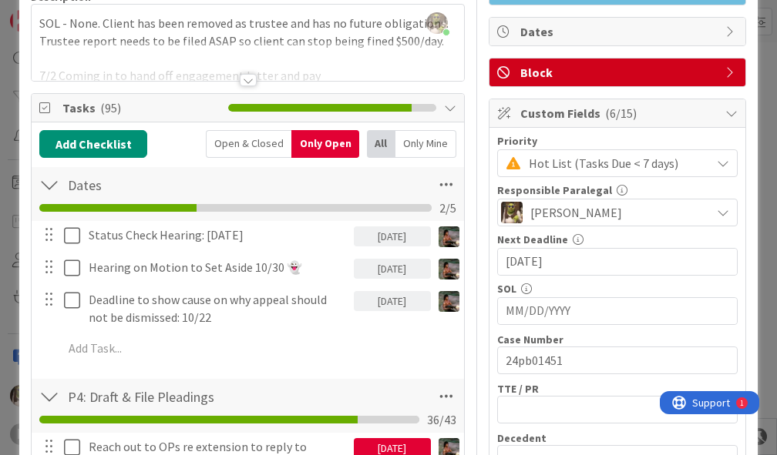
scroll to position [0, 0]
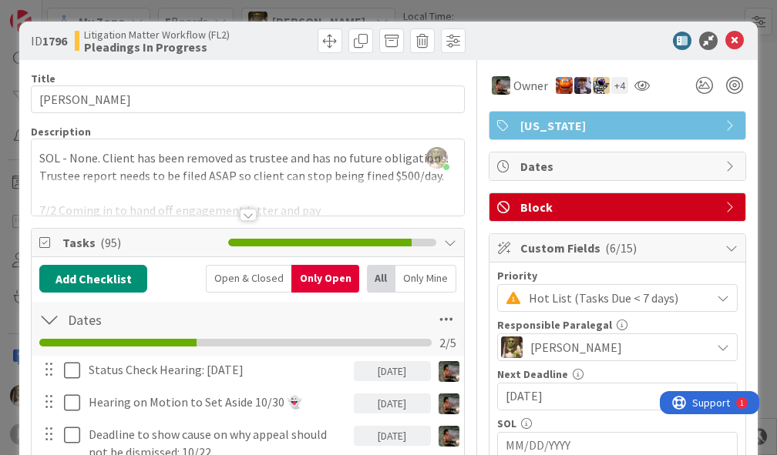
click at [476, 14] on div "ID 1796 Litigation Matter Workflow (FL2) Pleadings In Progress Title 12 / 128 M…" at bounding box center [388, 227] width 777 height 455
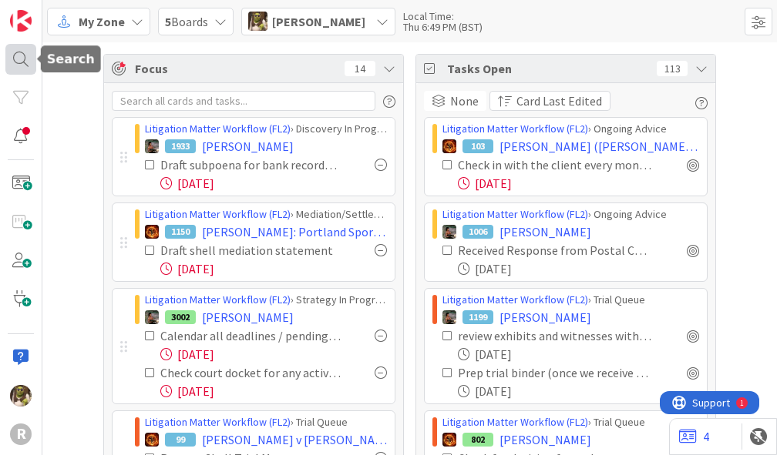
click at [18, 63] on div at bounding box center [20, 59] width 31 height 31
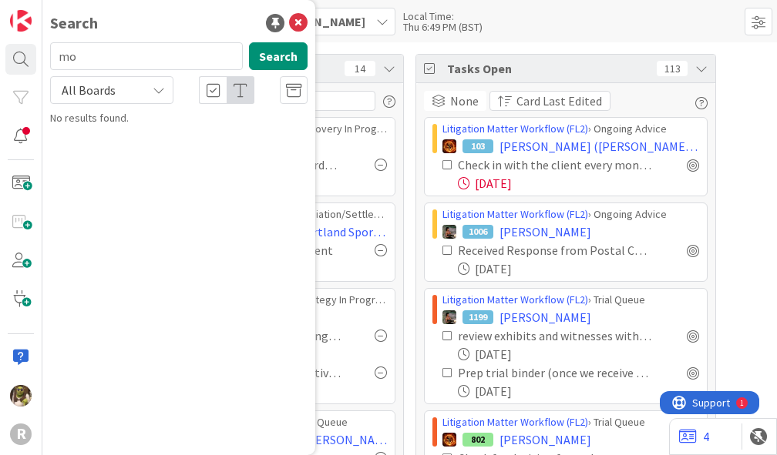
type input "m"
type input "g"
type input "qvale"
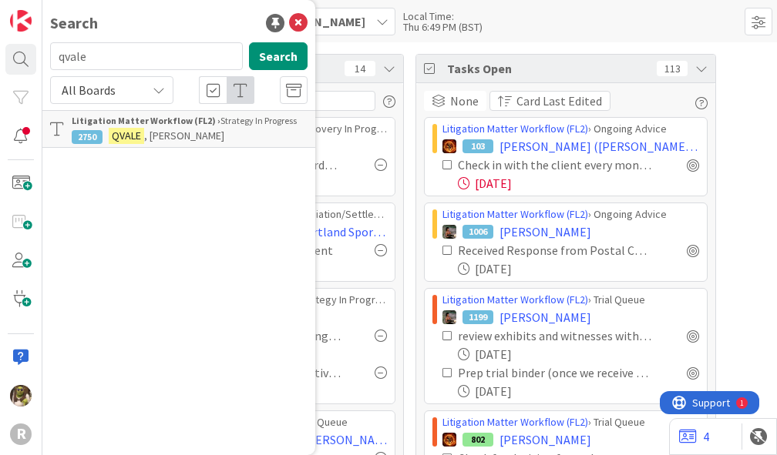
click at [176, 128] on p "QVALE , Gloria" at bounding box center [190, 136] width 236 height 16
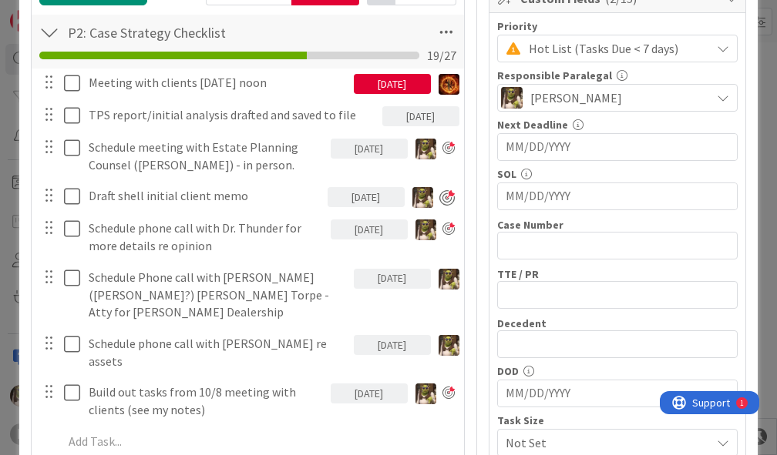
scroll to position [249, 0]
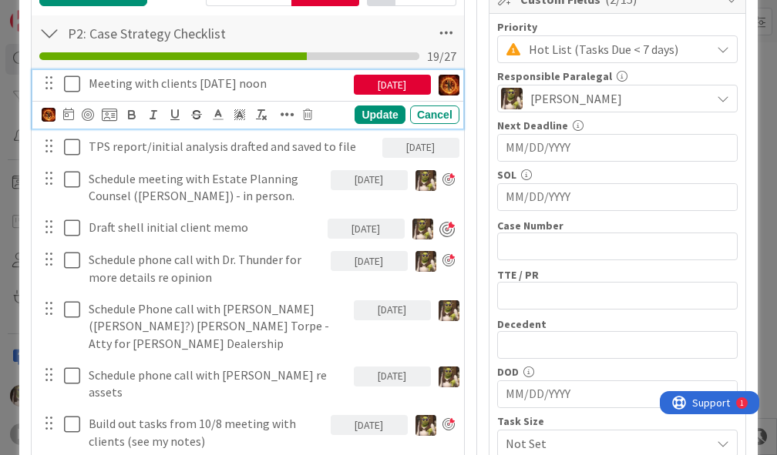
click at [67, 86] on icon at bounding box center [72, 84] width 16 height 18
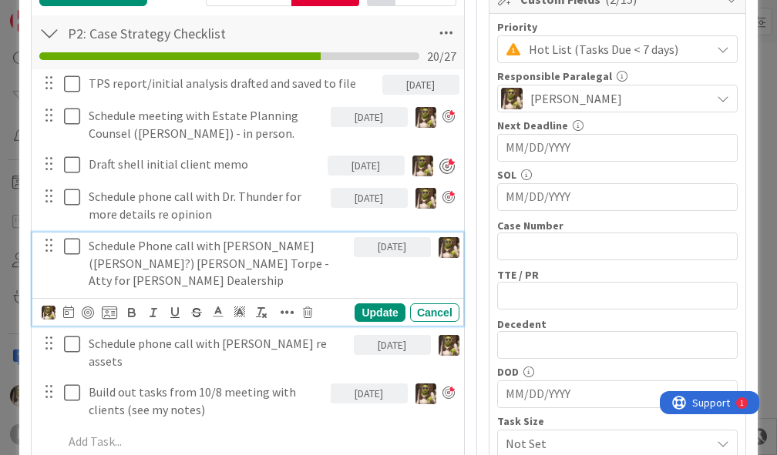
click at [264, 245] on p "Schedule Phone call with Justin (Denton?) Tonkin Torpe - Atty for Porche Dealer…" at bounding box center [218, 263] width 259 height 52
click at [254, 245] on p "Schedule Phone call with Justin (Denton?) Tonkin Torpe - Atty for Porche Dealer…" at bounding box center [218, 263] width 259 height 52
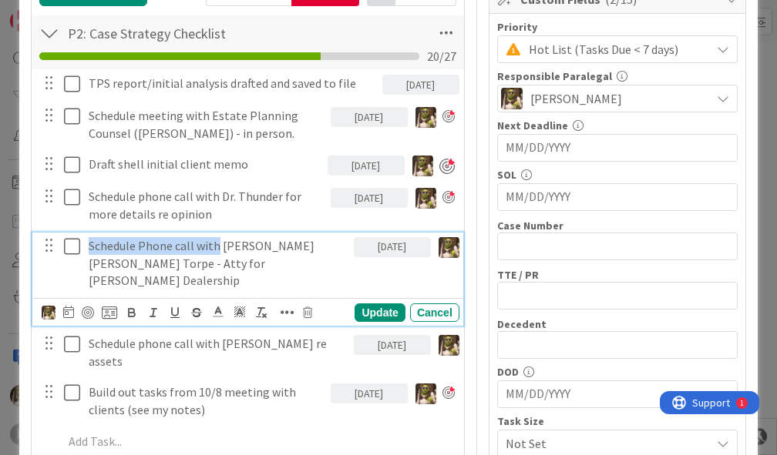
drag, startPoint x: 215, startPoint y: 247, endPoint x: 55, endPoint y: 250, distance: 160.3
click at [55, 250] on div "Schedule Phone call with Justin Denton Tonkin Torpe - Atty for Porche Dealershi…" at bounding box center [249, 264] width 421 height 62
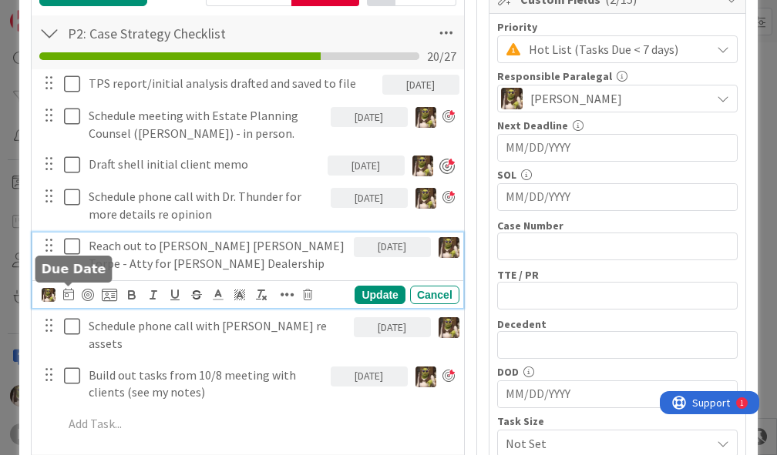
click at [69, 289] on icon at bounding box center [68, 294] width 11 height 12
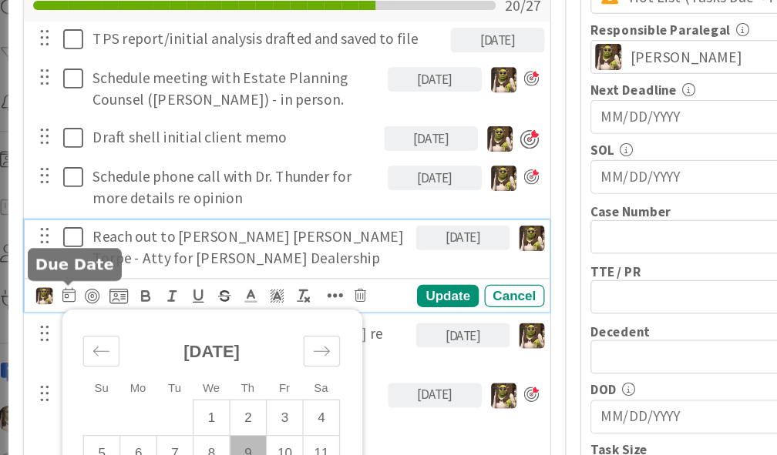
click at [69, 289] on icon at bounding box center [68, 294] width 11 height 12
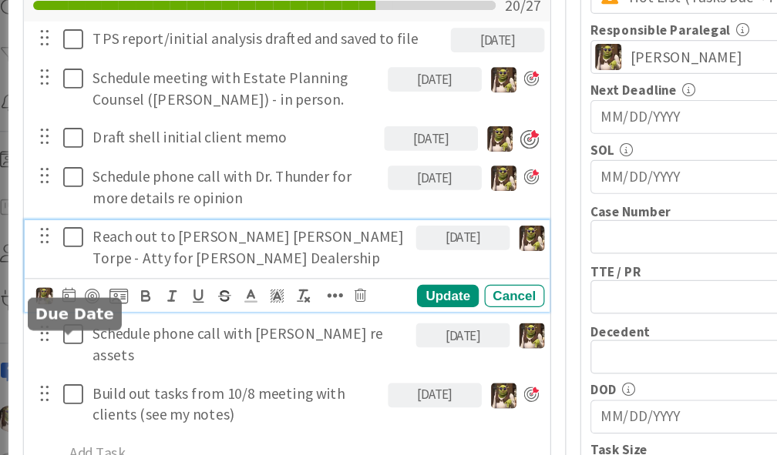
scroll to position [206, 0]
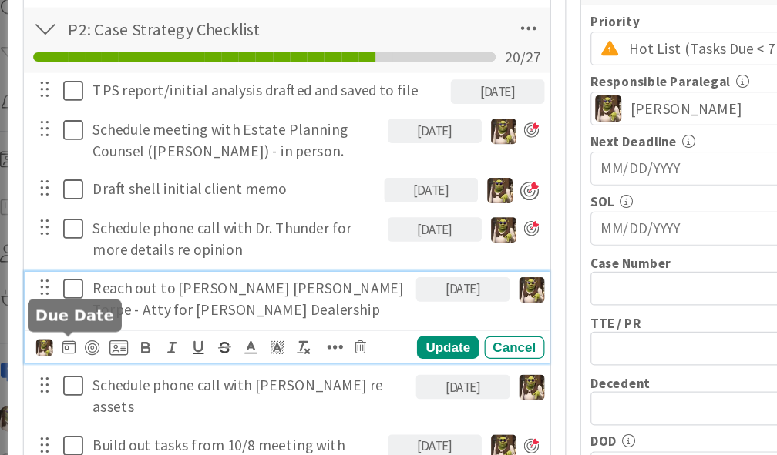
click at [65, 334] on icon at bounding box center [68, 336] width 11 height 12
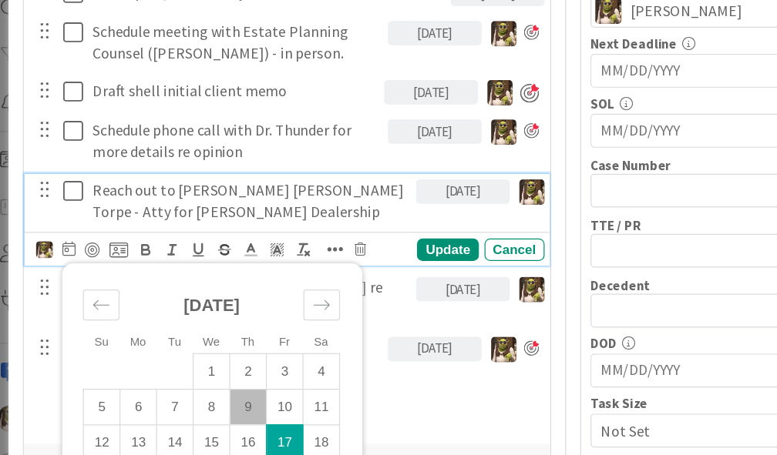
scroll to position [324, 0]
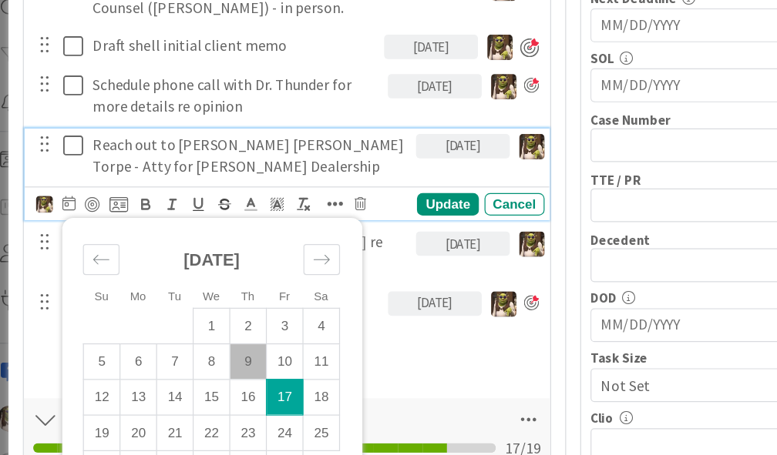
click at [459, 82] on div "Title 13 / 128 QVALE, Gloria Description Devine Gines just joined Owner Oregon …" at bounding box center [388, 272] width 715 height 1073
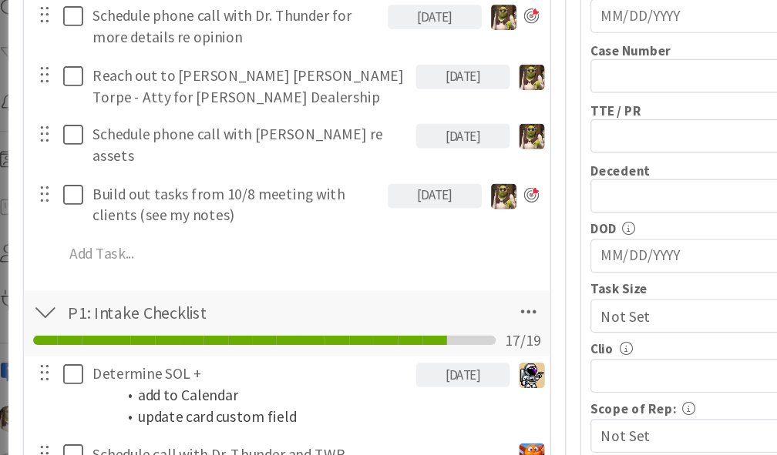
scroll to position [400, 0]
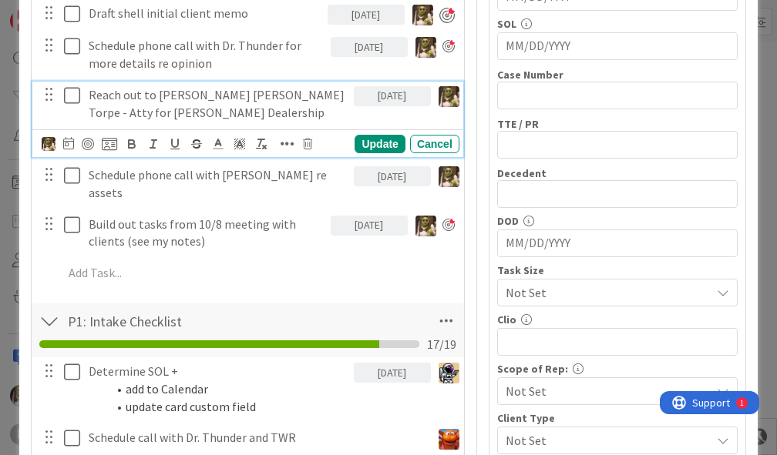
click at [193, 95] on p "Reach out to Justin Denton Tonkin Torpe - Atty for Porche Dealership" at bounding box center [218, 103] width 259 height 35
click at [51, 137] on img at bounding box center [49, 144] width 14 height 14
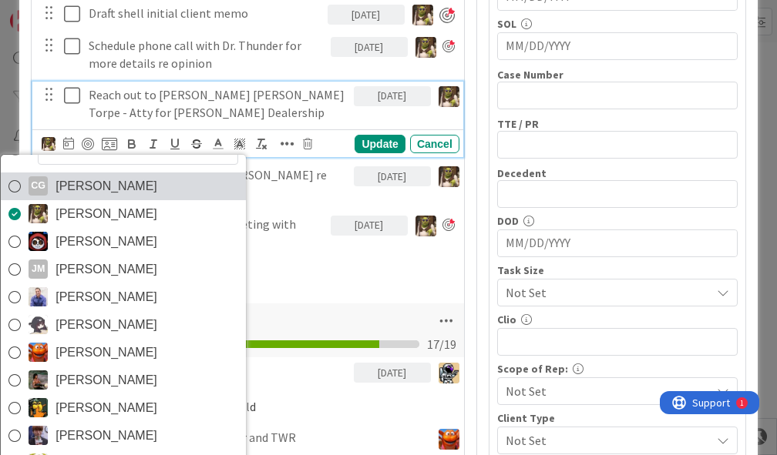
scroll to position [478, 0]
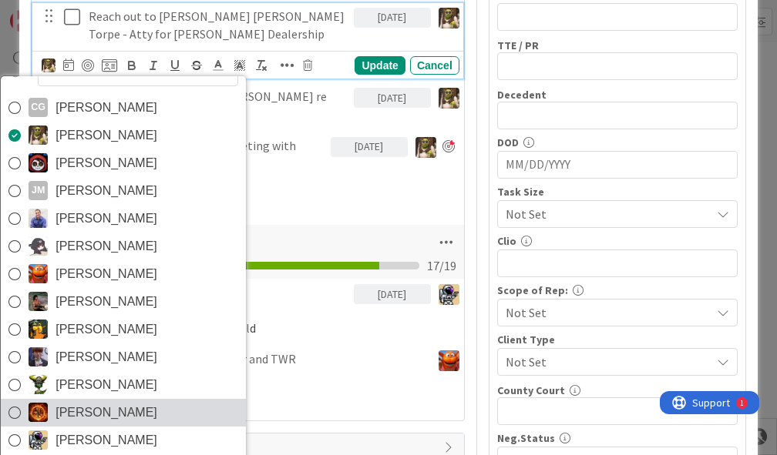
click at [15, 409] on icon at bounding box center [14, 412] width 12 height 23
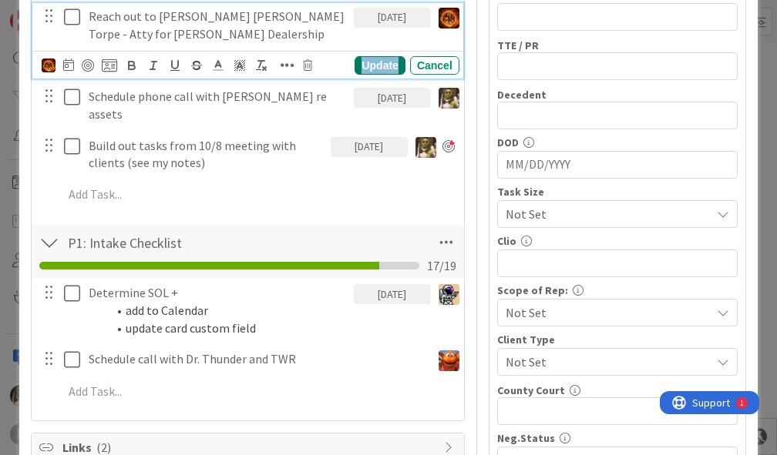
click at [377, 59] on div "Update" at bounding box center [379, 65] width 50 height 18
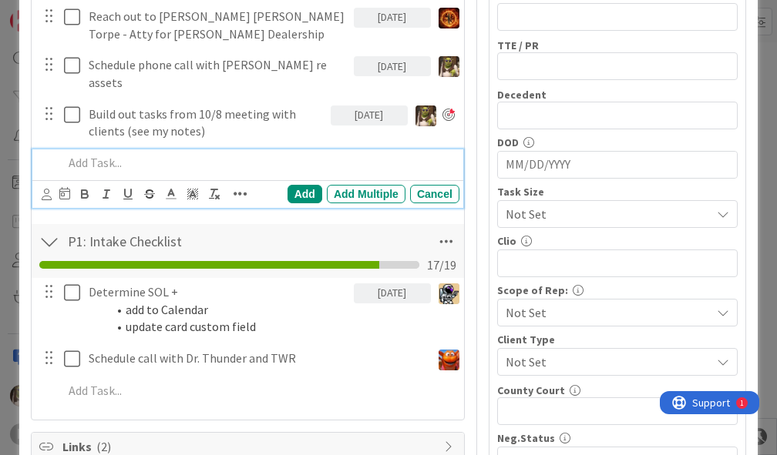
click at [156, 153] on div at bounding box center [258, 162] width 402 height 27
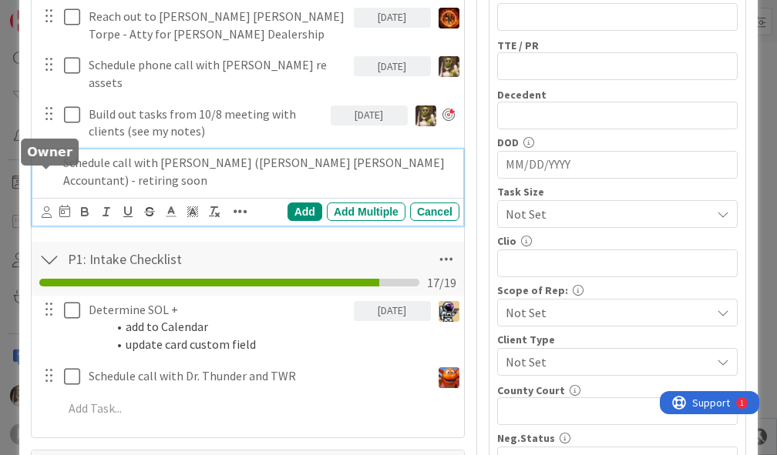
drag, startPoint x: 45, startPoint y: 176, endPoint x: 42, endPoint y: 183, distance: 7.9
click at [42, 203] on div at bounding box center [47, 211] width 10 height 17
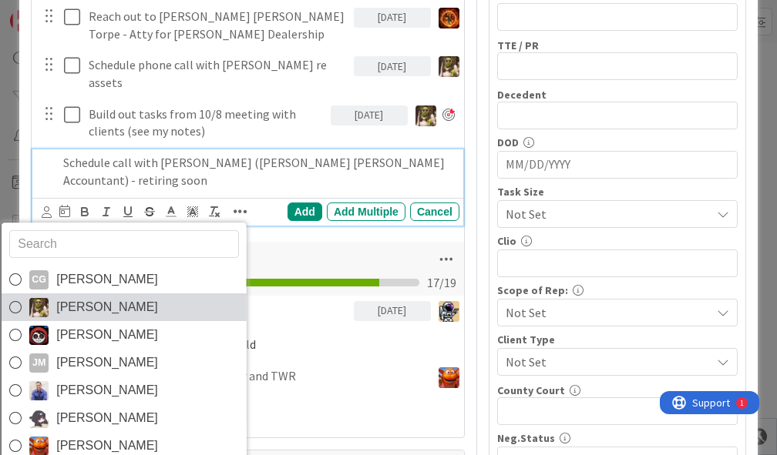
click at [69, 294] on link "Devine Gines" at bounding box center [124, 308] width 245 height 28
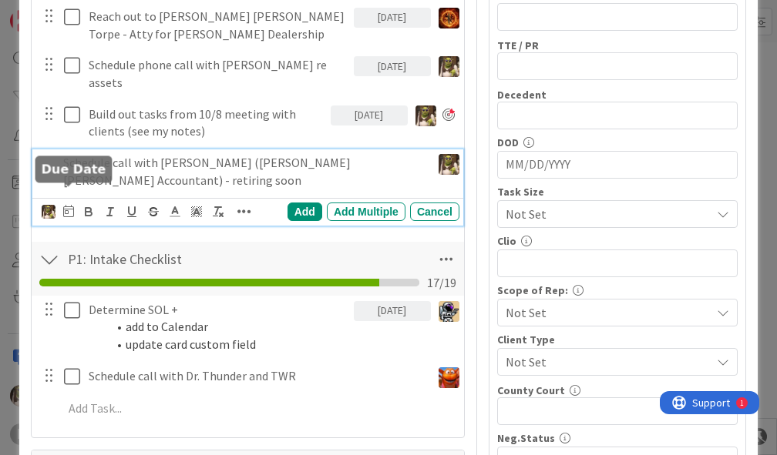
click at [68, 205] on icon at bounding box center [68, 211] width 11 height 12
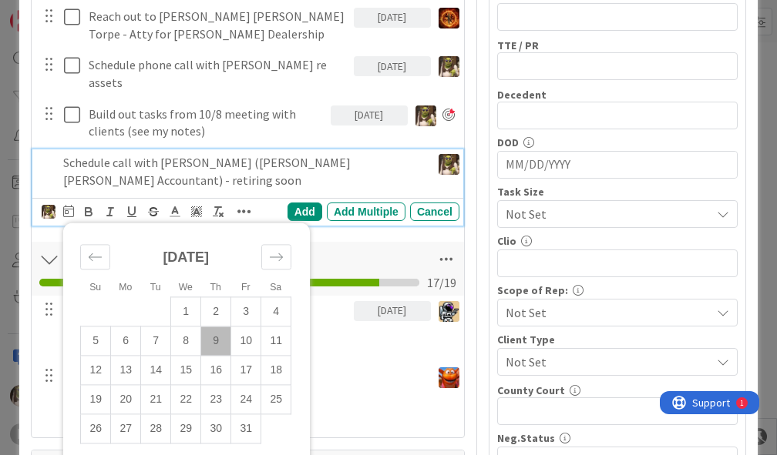
click at [224, 330] on td "9" at bounding box center [216, 341] width 30 height 29
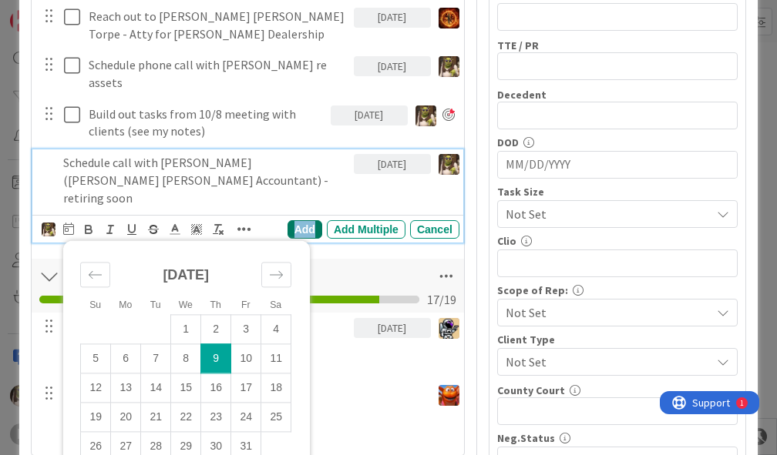
click at [295, 220] on div "Add" at bounding box center [304, 229] width 35 height 18
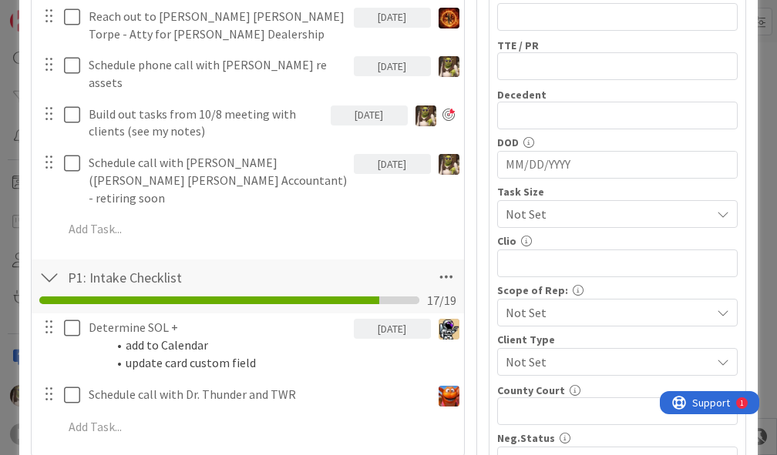
scroll to position [412, 0]
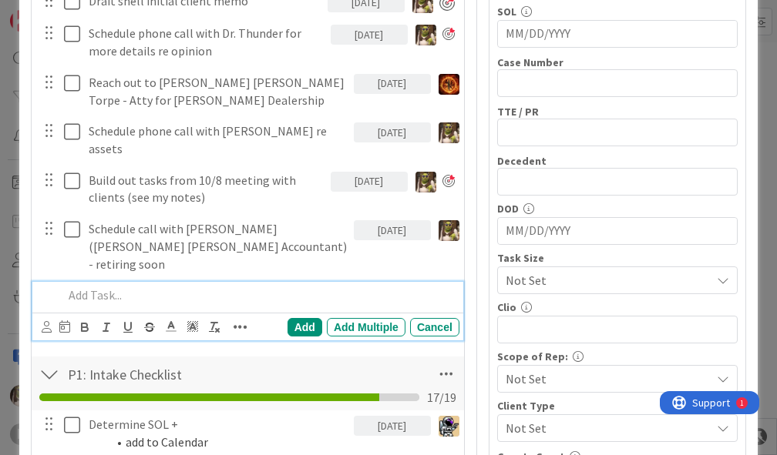
click at [240, 287] on p at bounding box center [258, 296] width 390 height 18
click at [42, 286] on div at bounding box center [47, 283] width 10 height 5
click at [88, 287] on p "Follow up with clients" at bounding box center [258, 296] width 390 height 18
click at [46, 321] on icon at bounding box center [47, 327] width 10 height 12
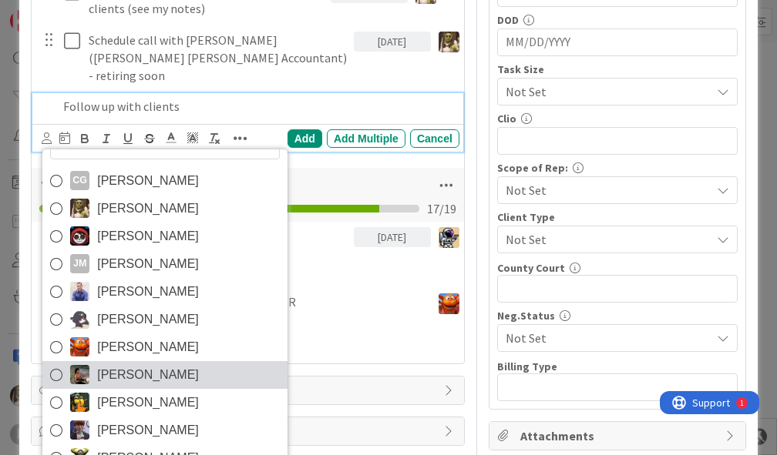
scroll to position [706, 0]
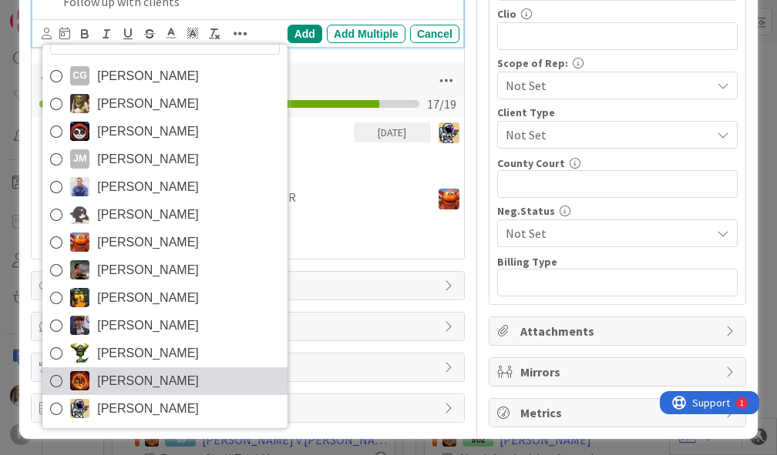
click at [118, 370] on span "Ted Reuter" at bounding box center [148, 381] width 102 height 23
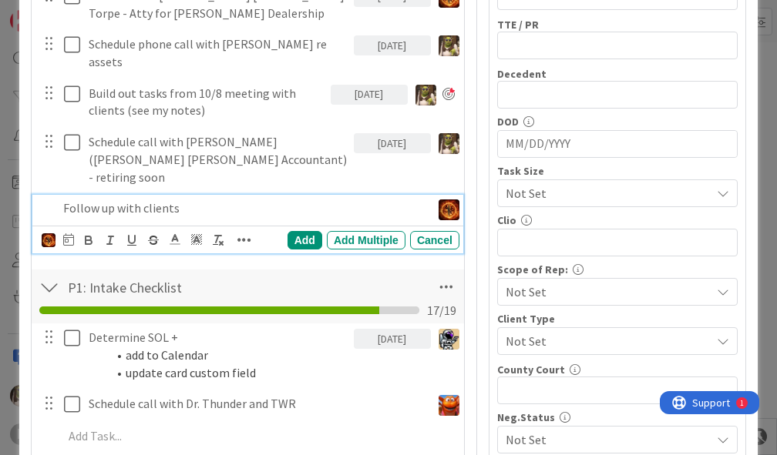
scroll to position [470, 0]
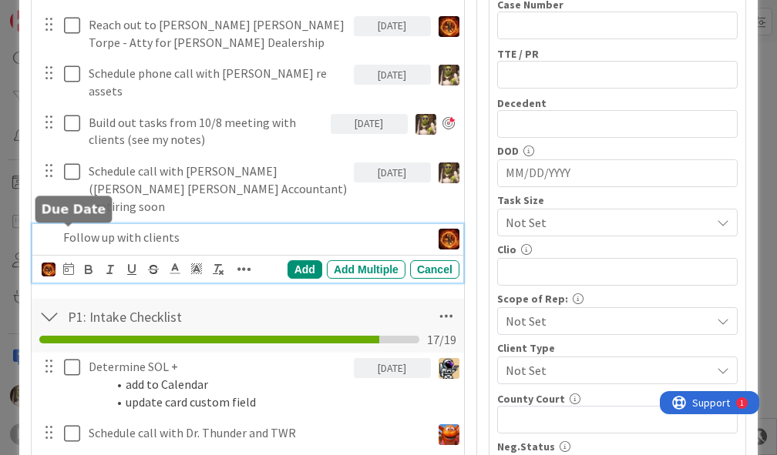
click at [71, 263] on icon at bounding box center [68, 269] width 11 height 12
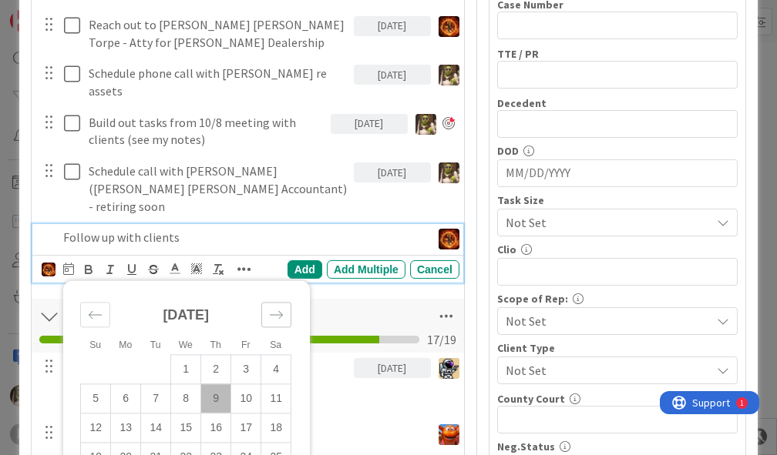
click at [281, 307] on icon "Move forward to switch to the next month." at bounding box center [276, 314] width 15 height 15
click at [129, 384] on td "3" at bounding box center [126, 398] width 30 height 29
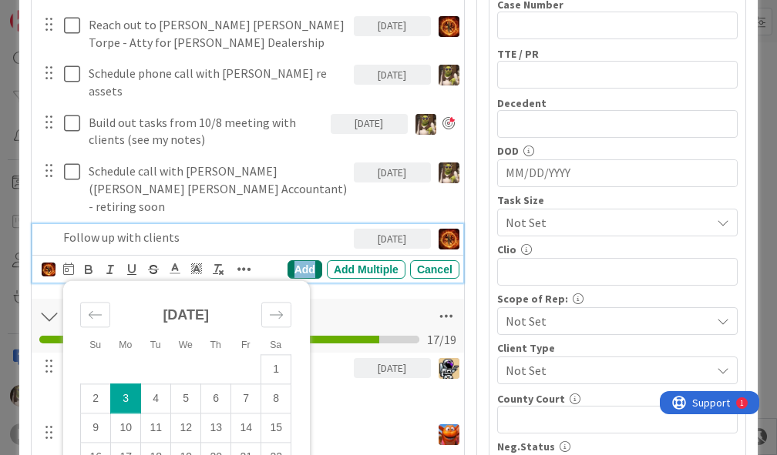
click at [292, 260] on div "Add" at bounding box center [304, 269] width 35 height 18
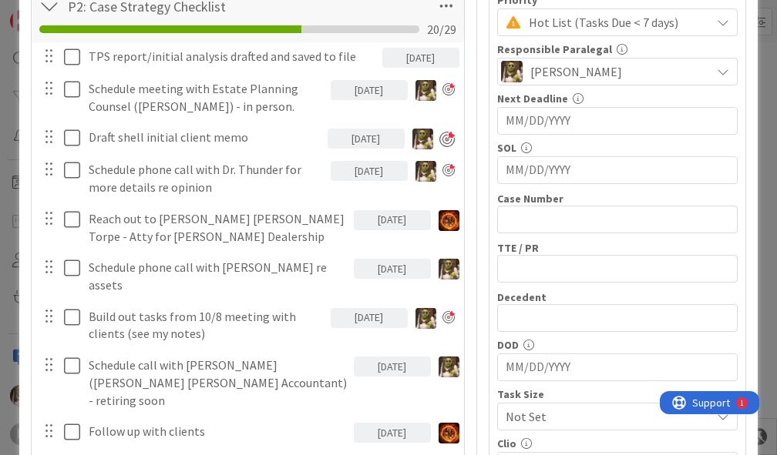
scroll to position [274, 0]
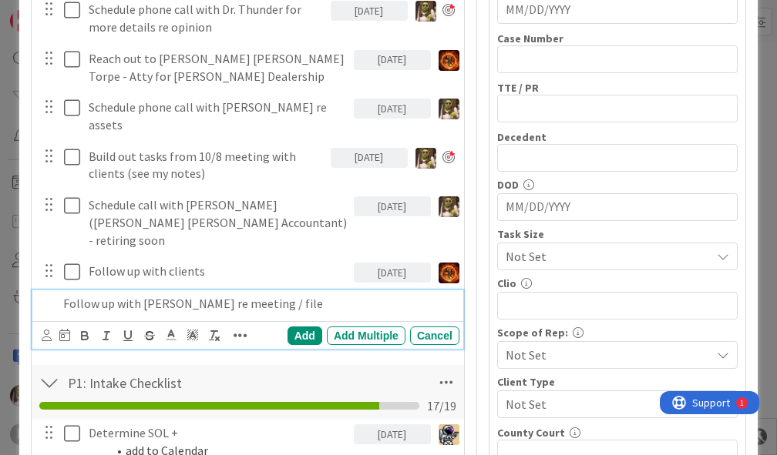
scroll to position [441, 0]
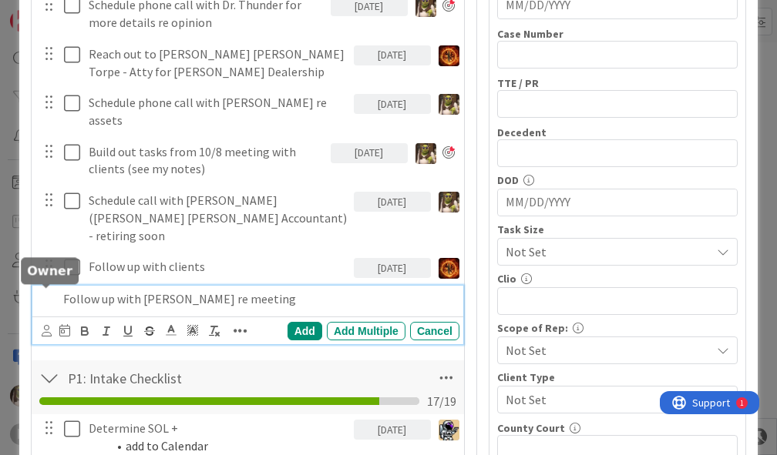
click at [45, 325] on icon at bounding box center [47, 331] width 10 height 12
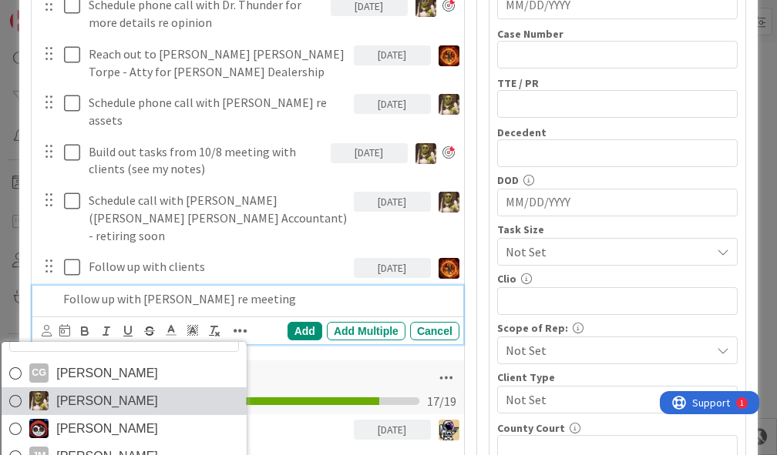
click at [61, 390] on span "Devine Gines" at bounding box center [107, 401] width 102 height 23
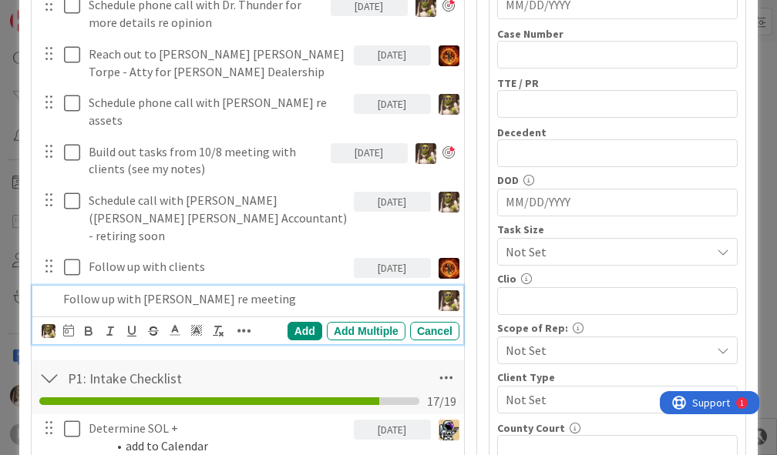
click at [62, 322] on div "CG Casandra Garcia Lopez Devine Gines Jasmin Sanchez JM Jeff Myers John Grant K…" at bounding box center [58, 331] width 32 height 18
click at [72, 324] on icon at bounding box center [68, 330] width 11 height 12
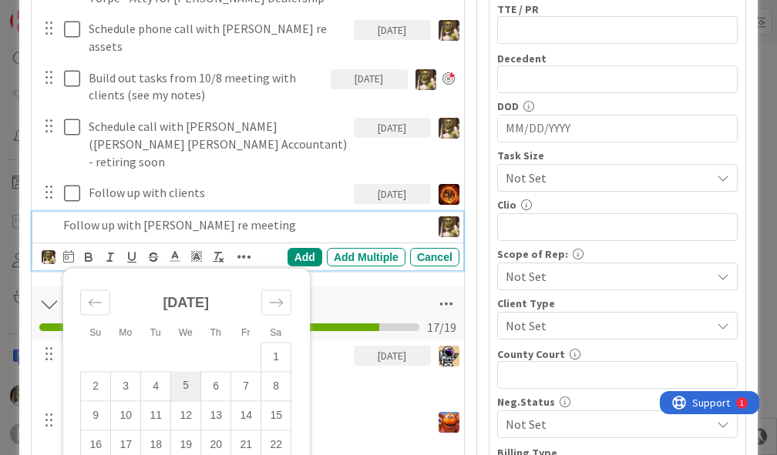
scroll to position [575, 0]
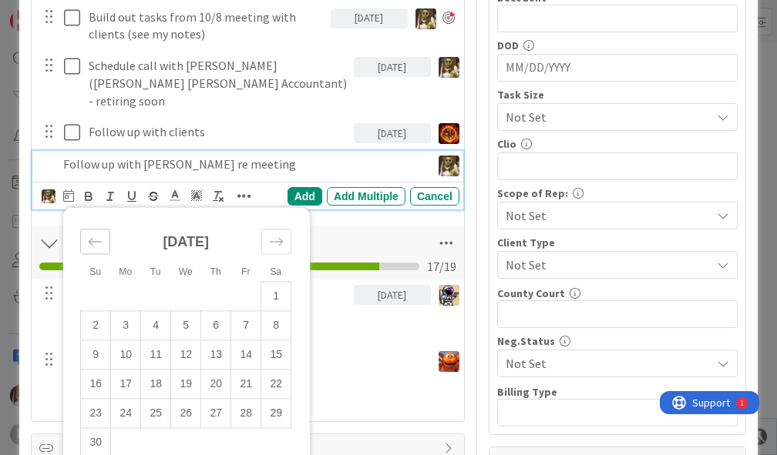
click at [96, 234] on icon "Move backward to switch to the previous month." at bounding box center [95, 241] width 15 height 15
click at [221, 340] on td "16" at bounding box center [216, 354] width 30 height 29
type input "10/16/2025"
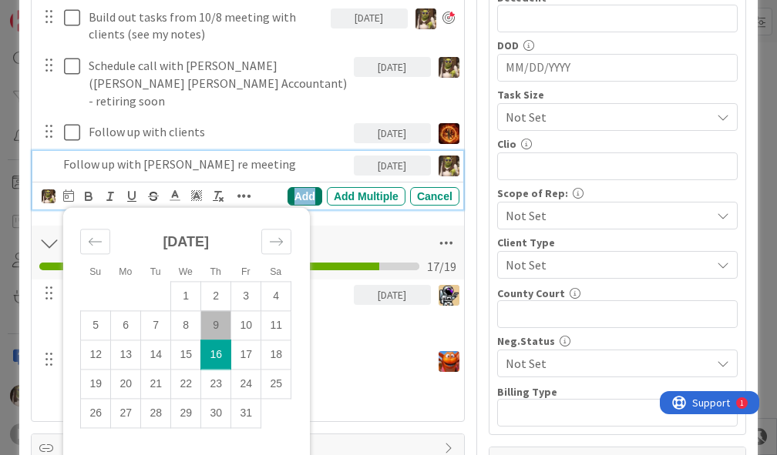
click at [295, 187] on div "Add" at bounding box center [304, 196] width 35 height 18
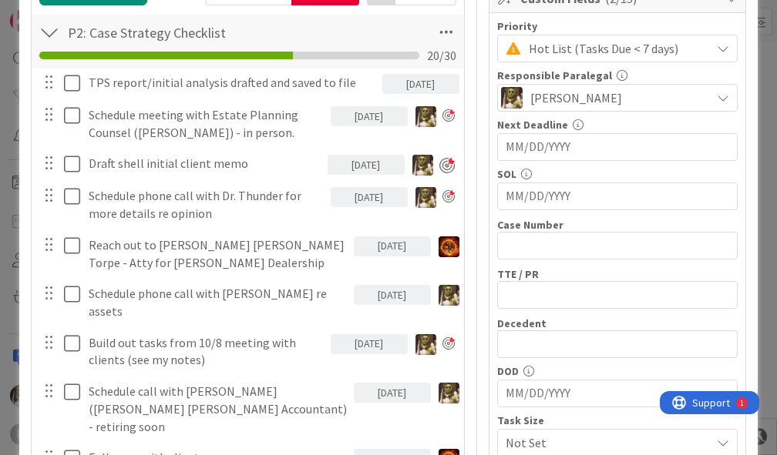
scroll to position [250, 0]
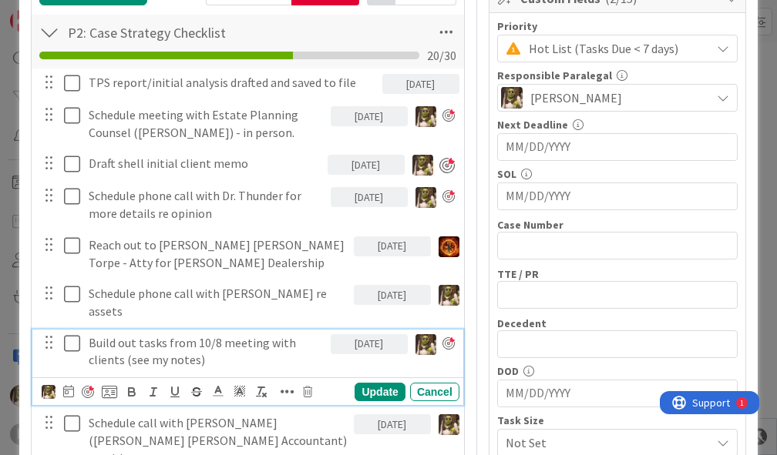
click at [69, 334] on icon at bounding box center [72, 343] width 16 height 18
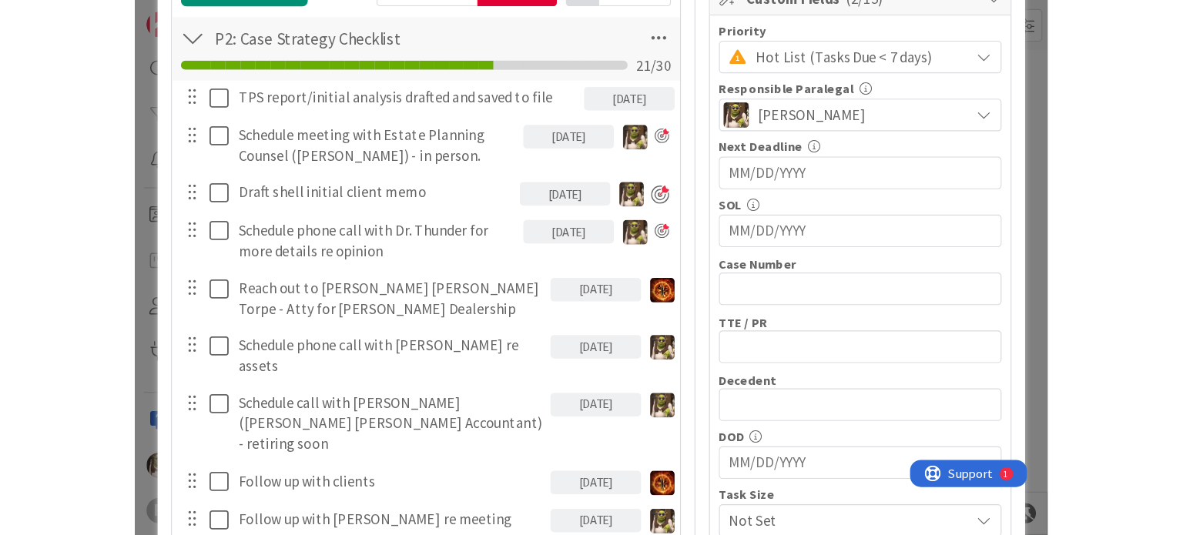
scroll to position [160, 0]
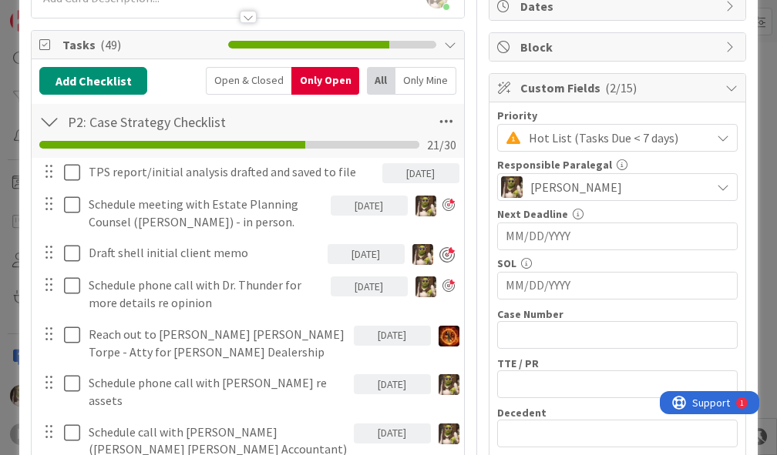
click at [430, 76] on div "Only Mine" at bounding box center [425, 81] width 61 height 28
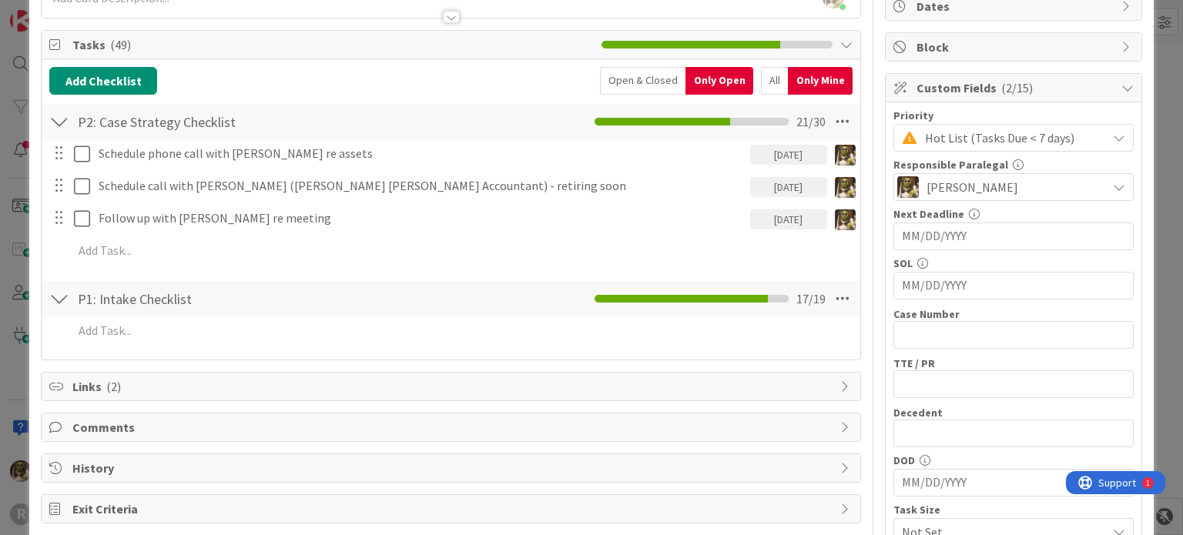
scroll to position [0, 0]
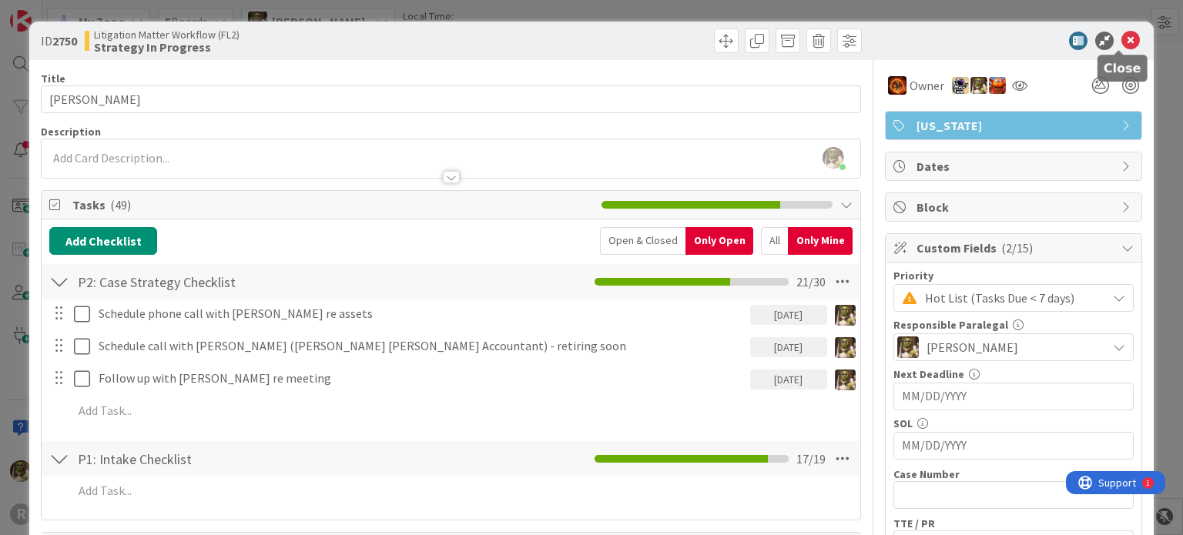
click at [1122, 38] on icon at bounding box center [1131, 41] width 18 height 18
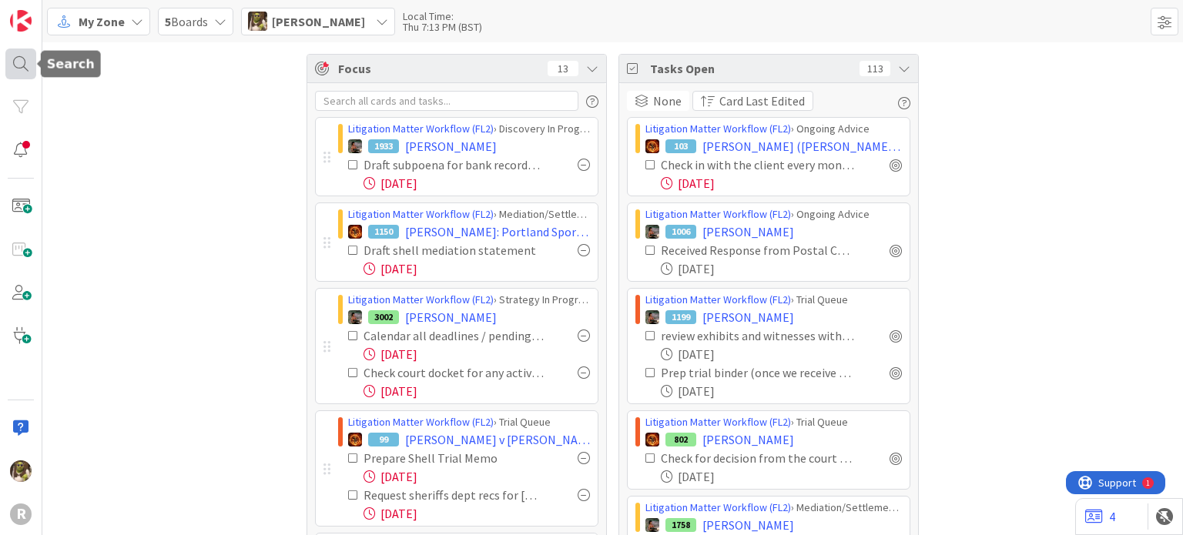
click at [9, 65] on div at bounding box center [20, 64] width 31 height 31
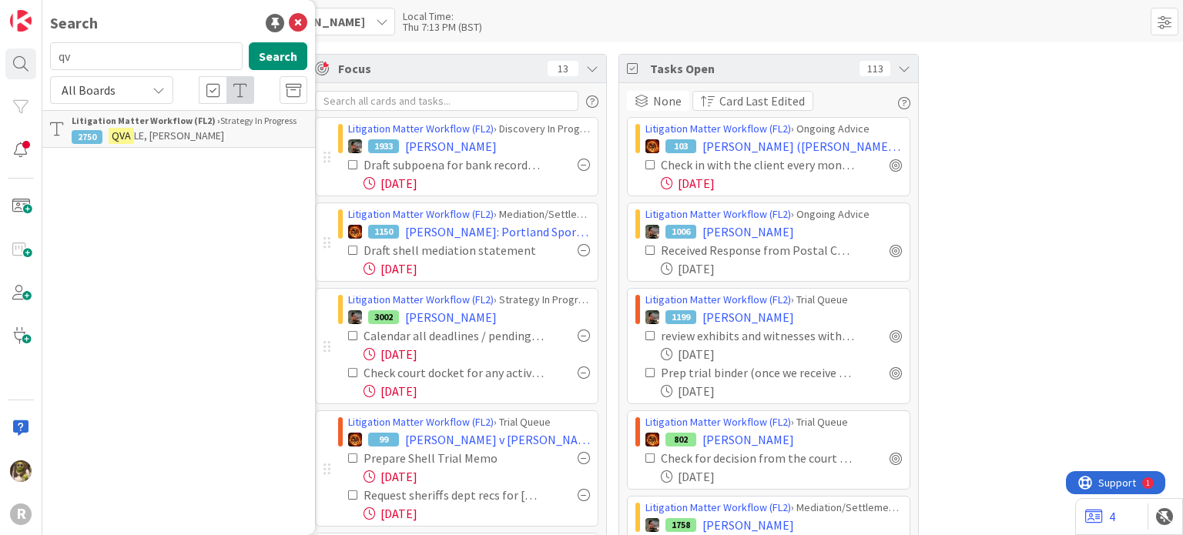
type input "q"
type input "dixson"
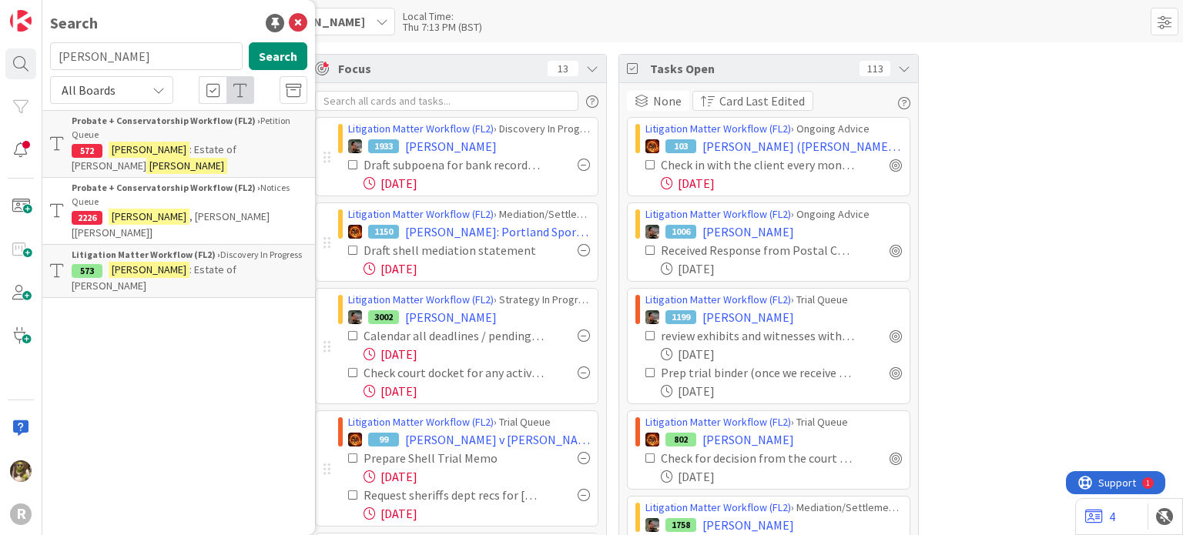
click at [203, 263] on span ": Estate of Pamela Dykman" at bounding box center [154, 278] width 165 height 30
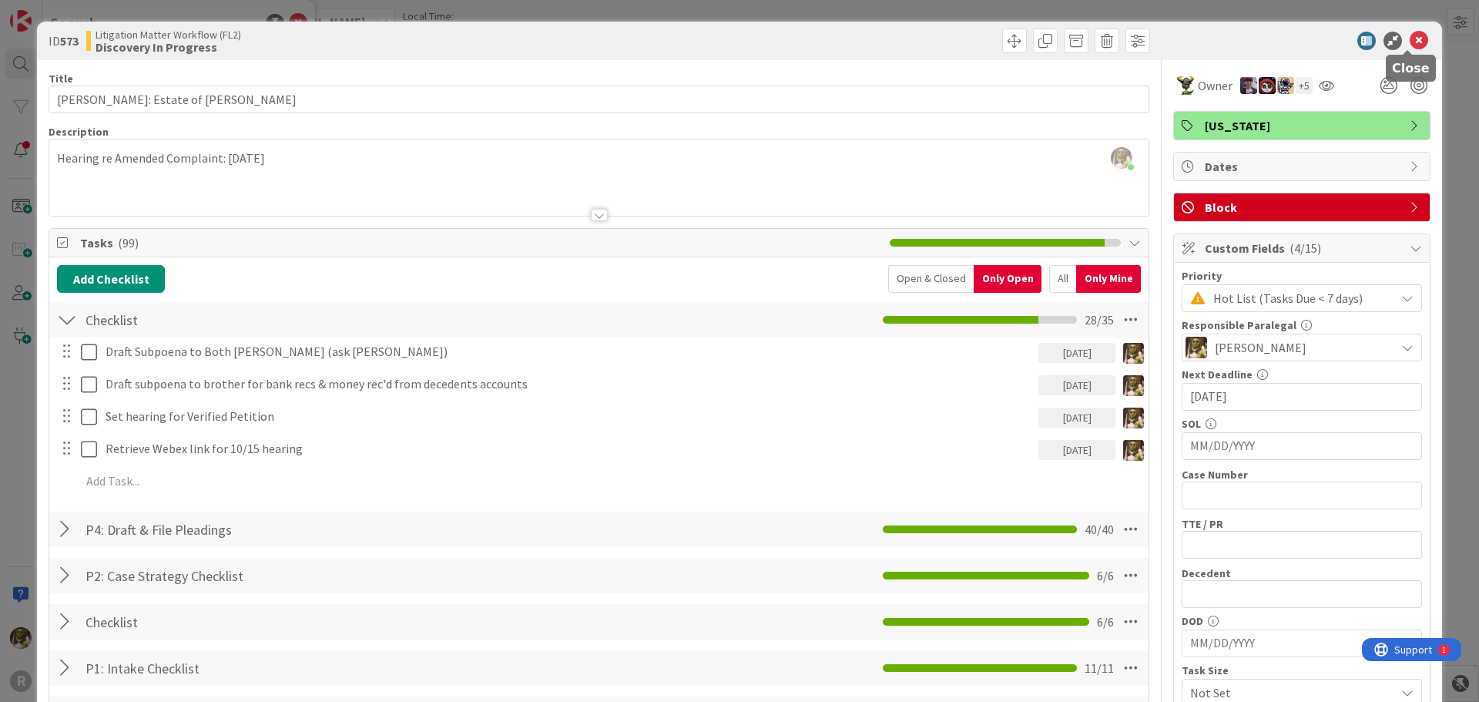
click at [1410, 35] on icon at bounding box center [1419, 41] width 18 height 18
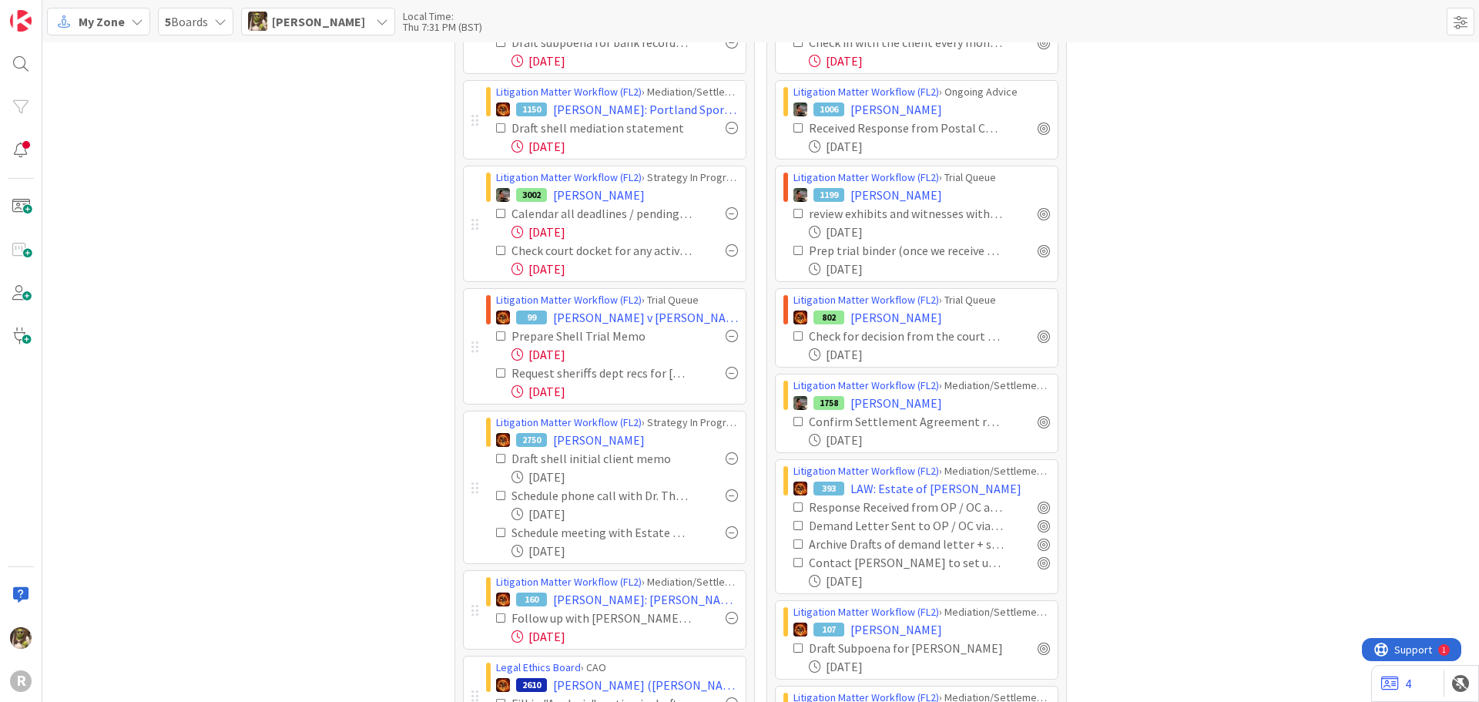
scroll to position [154, 0]
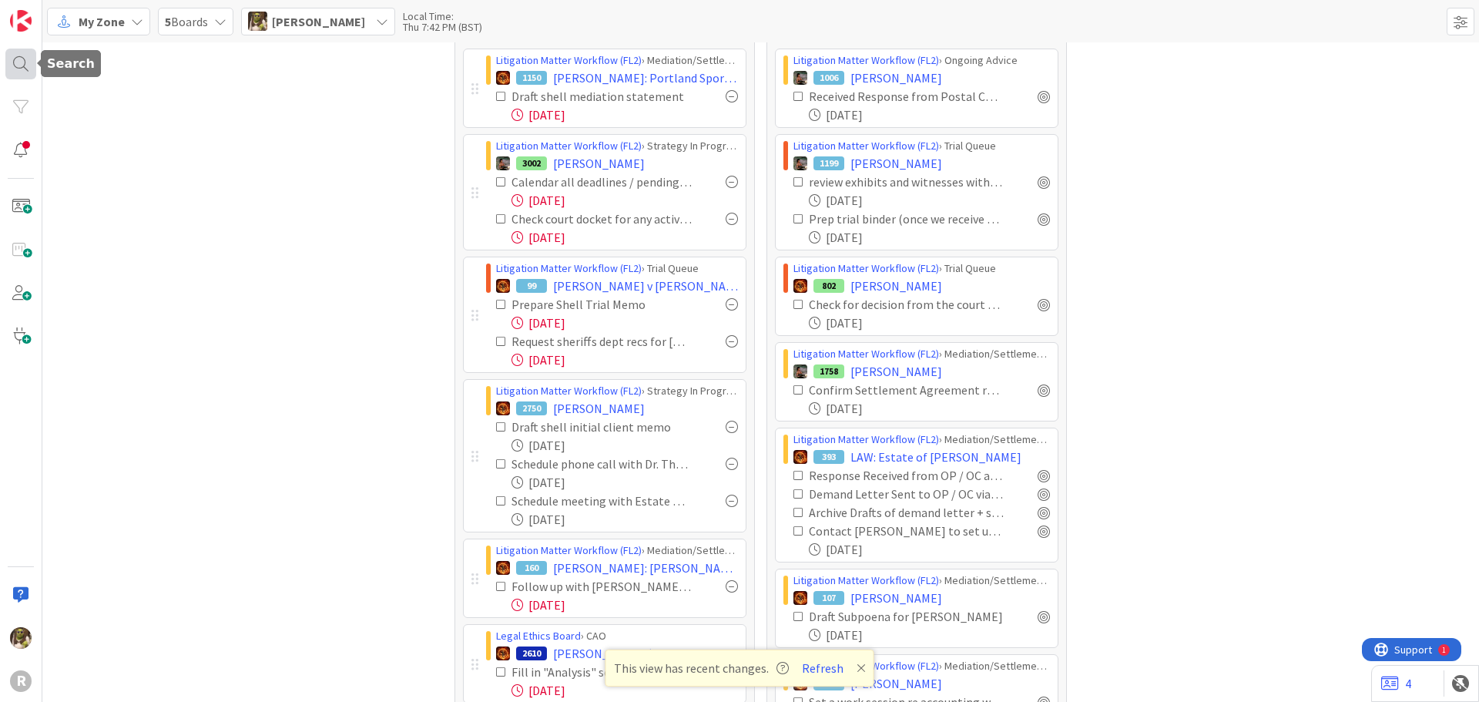
click at [25, 74] on div at bounding box center [20, 64] width 31 height 31
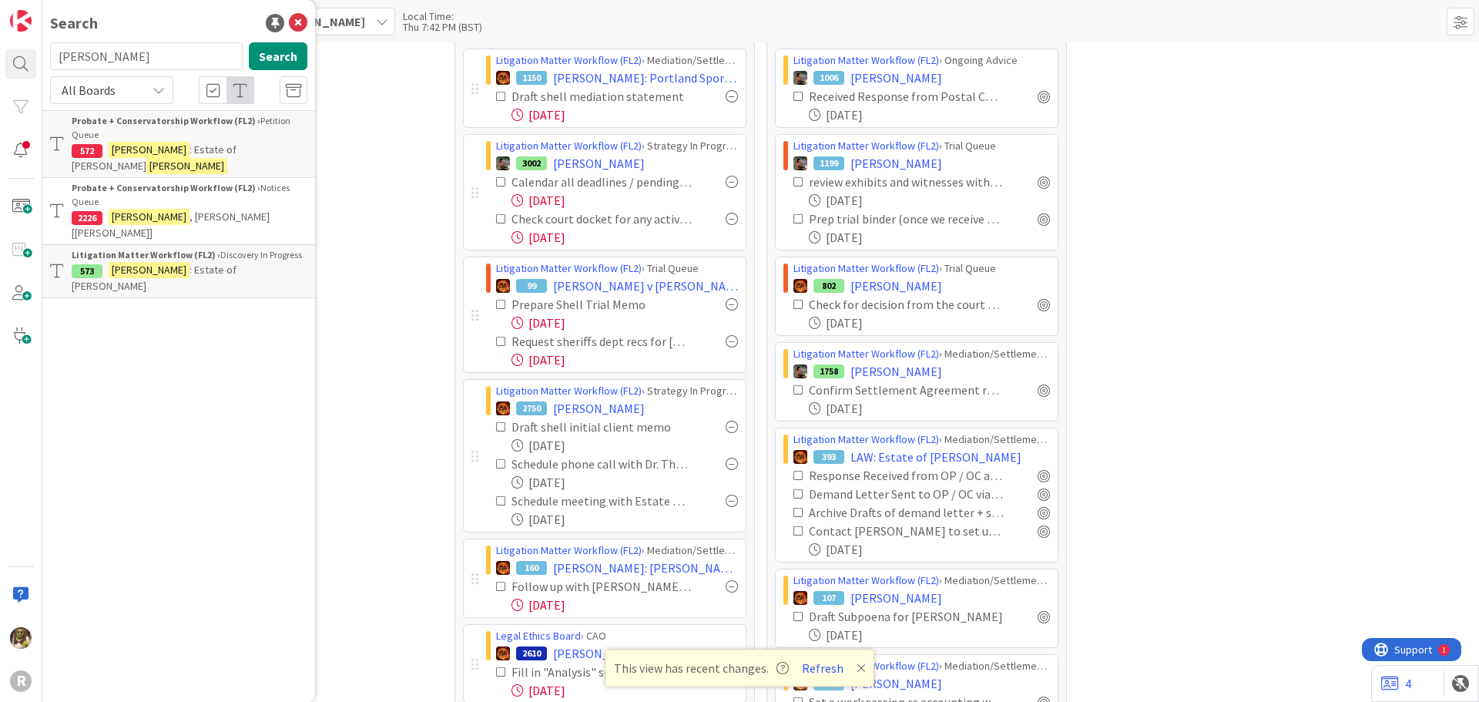
drag, startPoint x: 117, startPoint y: 53, endPoint x: 38, endPoint y: 45, distance: 79.7
click at [38, 45] on div "R Search dixson Search All Boards Probate + Conservatorship Workflow (FL2) › Pe…" at bounding box center [21, 351] width 42 height 702
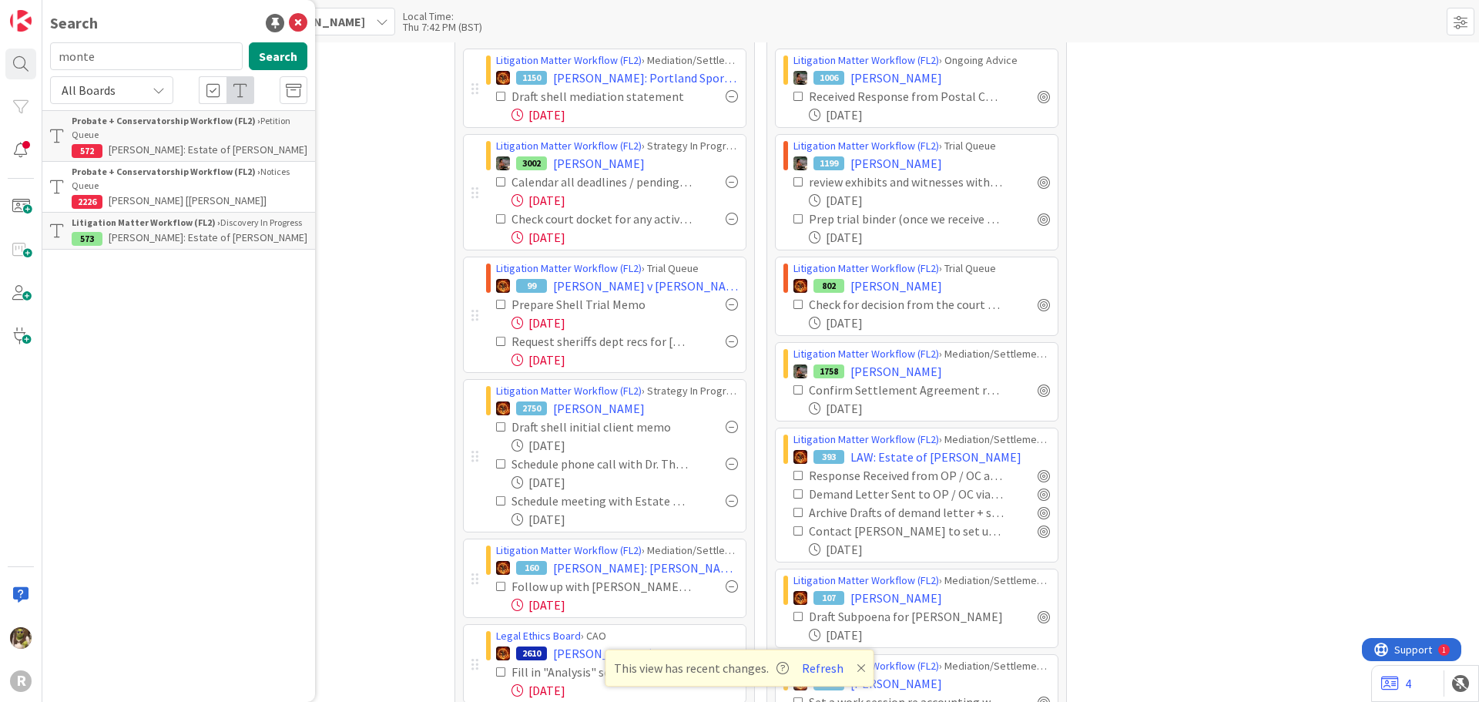
type input "monte"
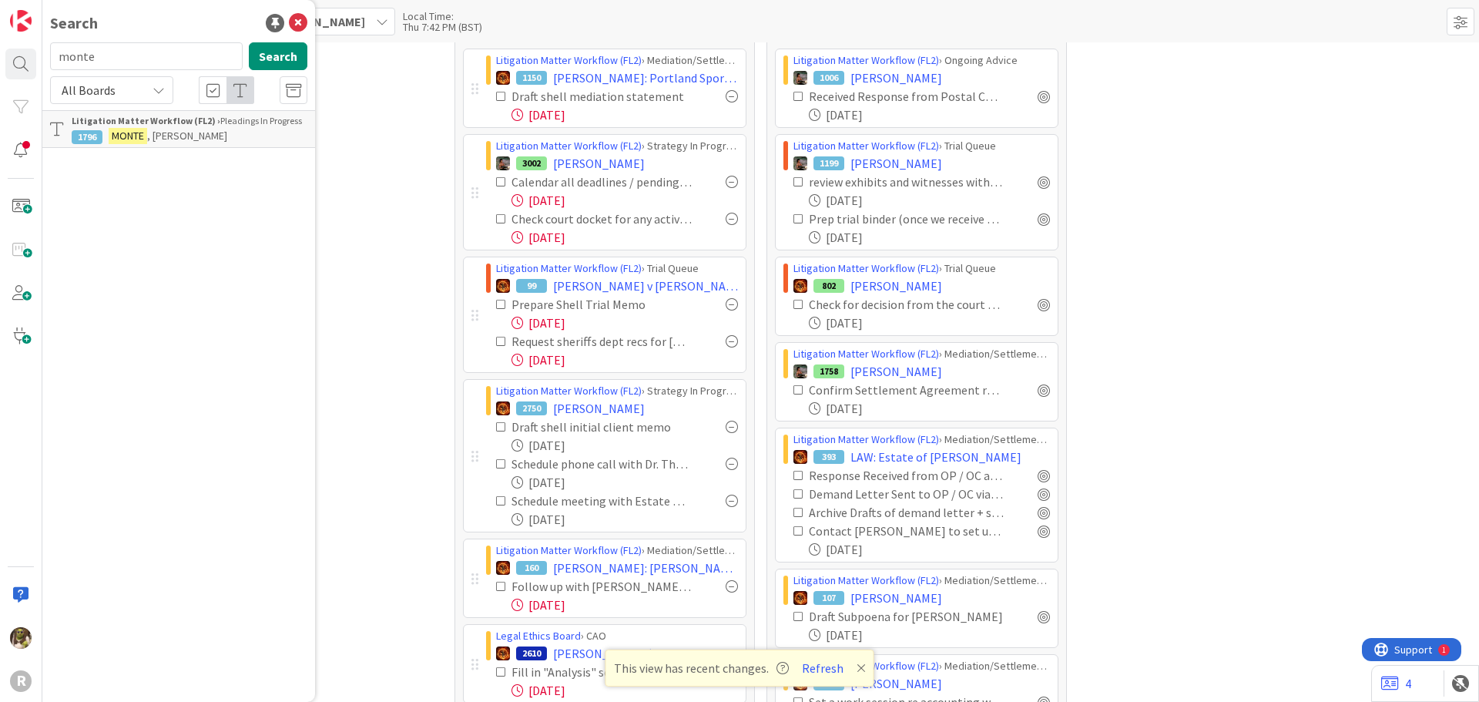
click at [156, 138] on span ", Linda" at bounding box center [187, 136] width 80 height 14
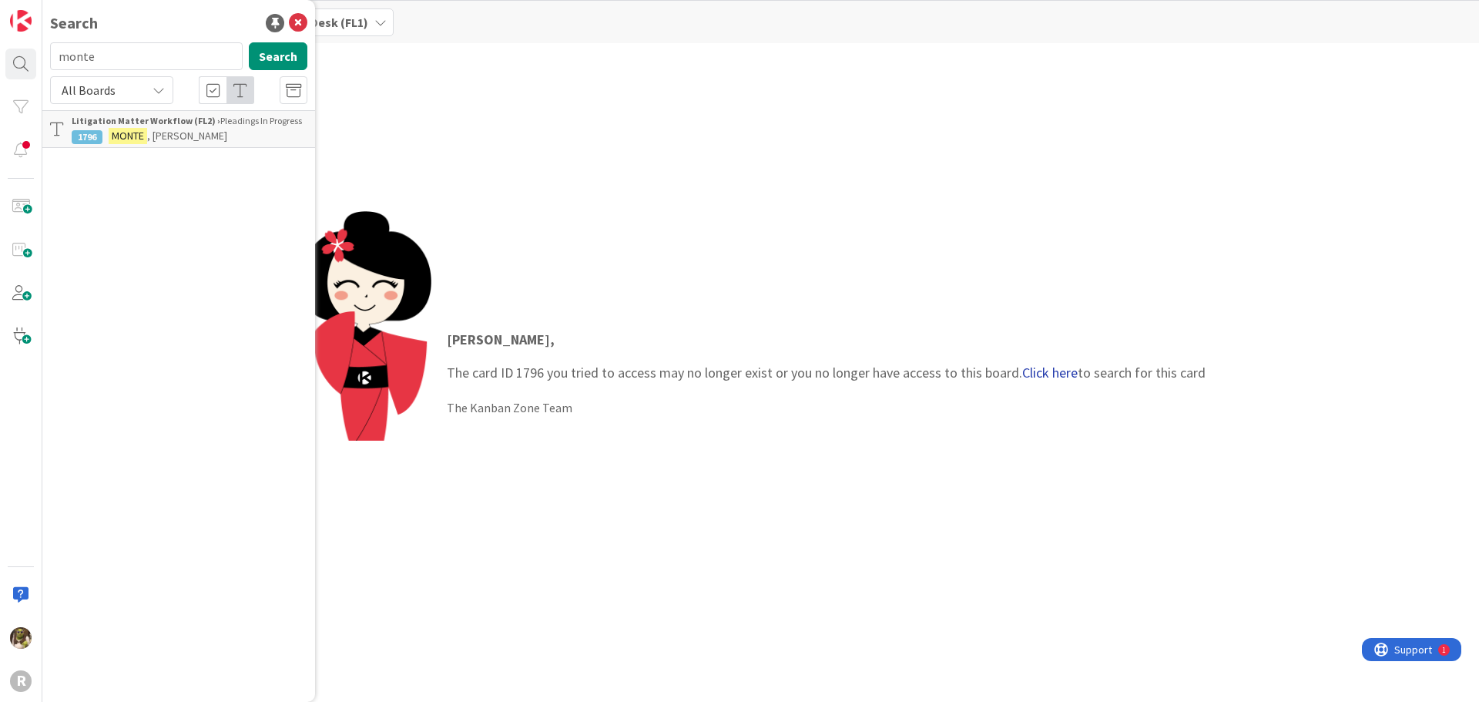
click at [1029, 371] on link "Click here" at bounding box center [1049, 373] width 55 height 18
click at [194, 143] on link "Litigation Matter Workflow (FL2) › Pleadings In Progress 1796 MONTE, Linda" at bounding box center [178, 129] width 273 height 38
drag, startPoint x: 101, startPoint y: 53, endPoint x: -38, endPoint y: 52, distance: 138.7
click at [0, 52] on html "R Search 1796 Search All Boards Litigation Matter Workflow (FL2) › Pleadings In…" at bounding box center [739, 351] width 1479 height 702
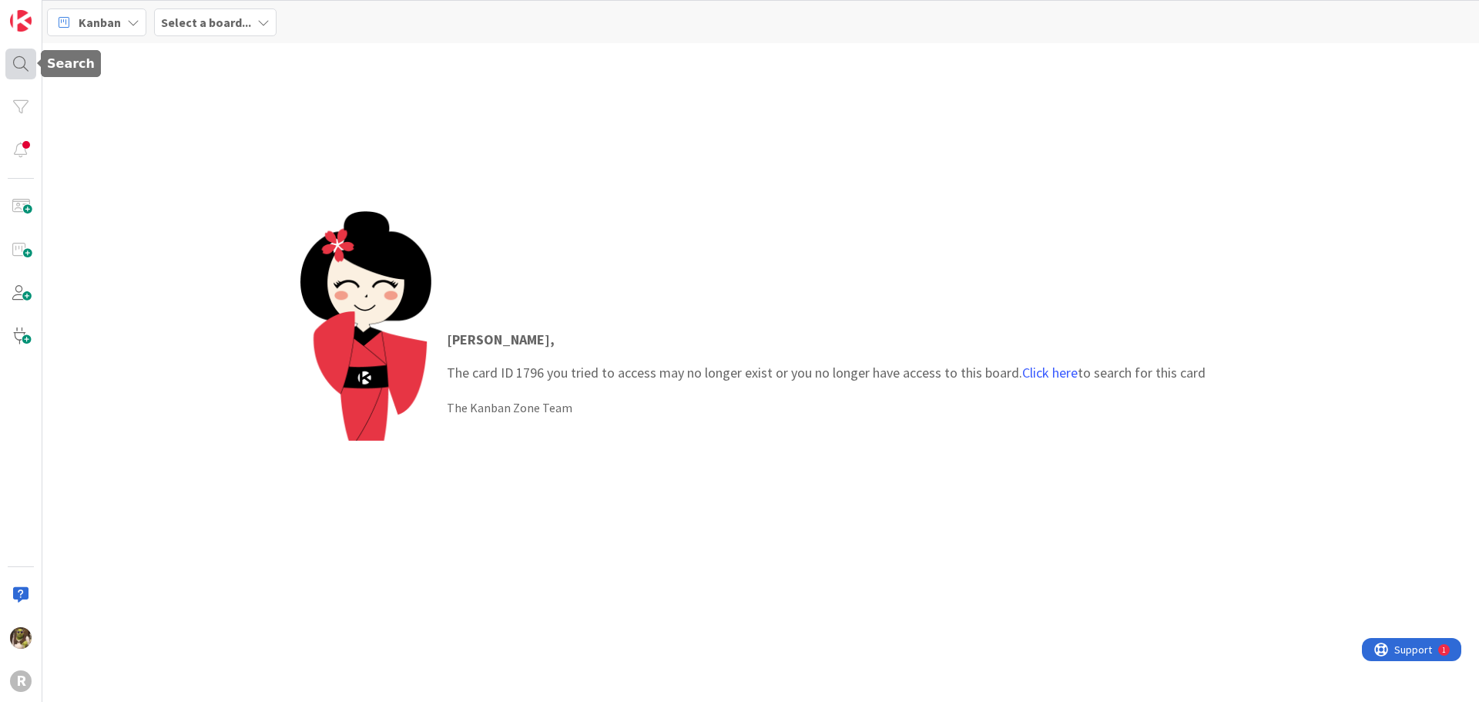
click at [11, 63] on div at bounding box center [20, 64] width 31 height 31
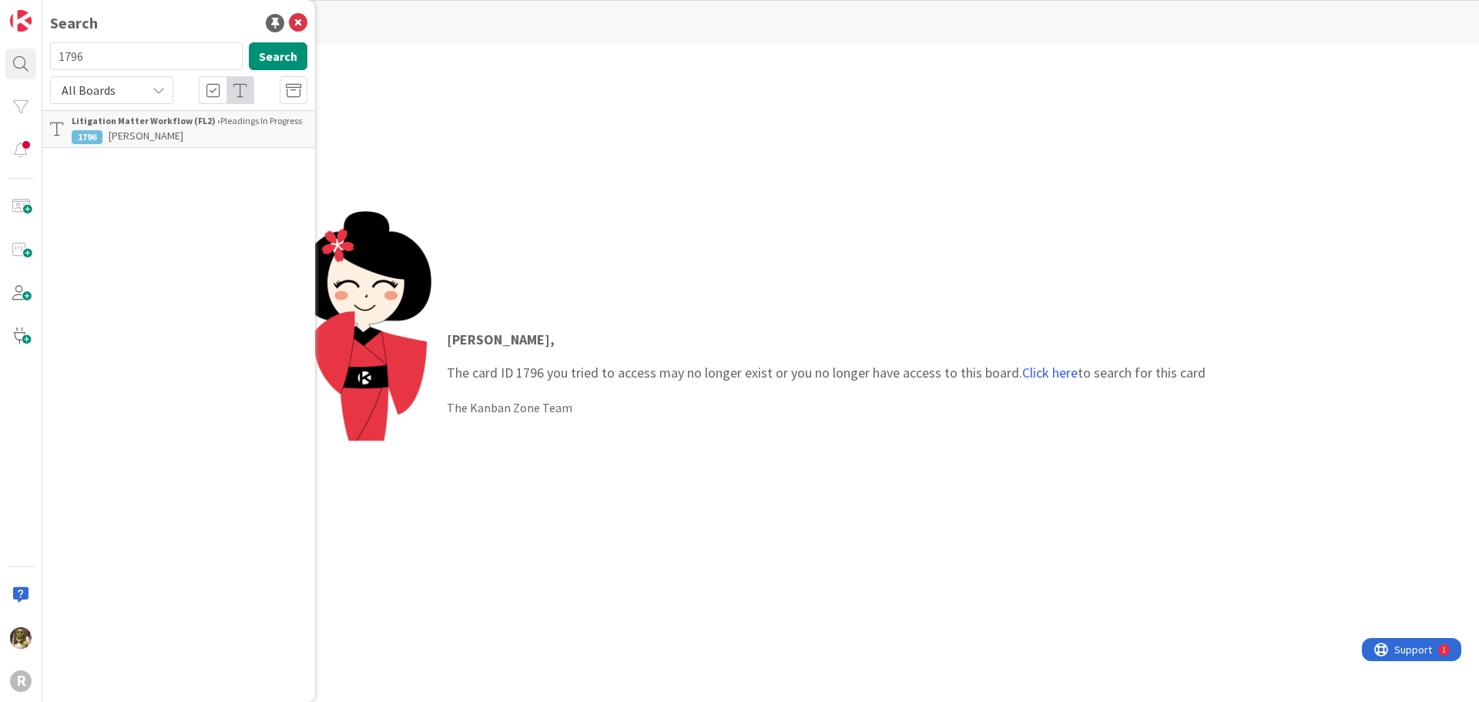
drag, startPoint x: 109, startPoint y: 66, endPoint x: -36, endPoint y: 81, distance: 146.3
click at [0, 81] on html "R Search 1796 Search All Boards Litigation Matter Workflow (FL2) › Pleadings In…" at bounding box center [739, 351] width 1479 height 702
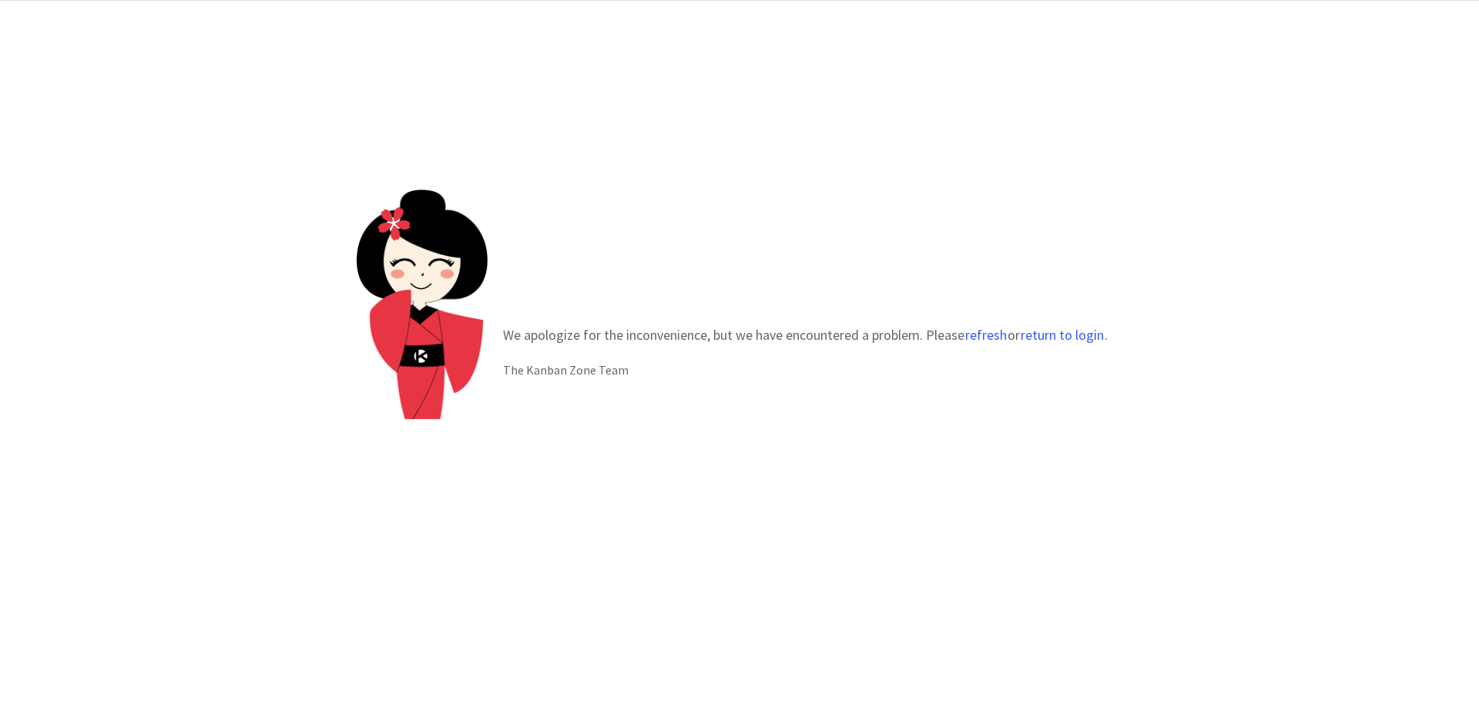
click at [1126, 163] on div "We apologize for the inconvenience, but we have encountered a problem. Please r…" at bounding box center [739, 351] width 1479 height 701
